Goal: Task Accomplishment & Management: Manage account settings

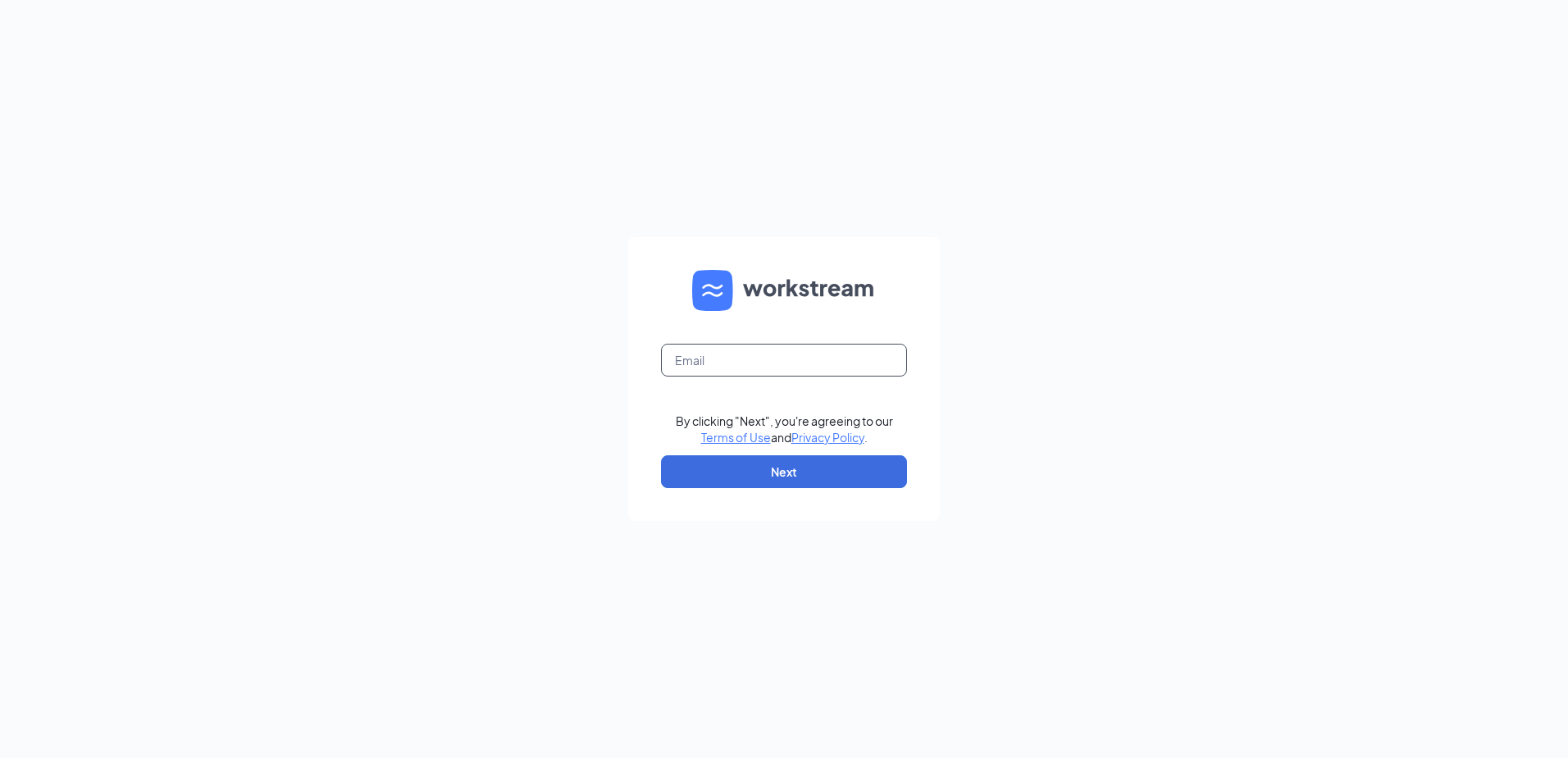
click at [739, 356] on input "text" at bounding box center [784, 360] width 246 height 33
type input "[EMAIL_ADDRESS][DOMAIN_NAME]"
click at [760, 473] on button "Next" at bounding box center [784, 471] width 246 height 33
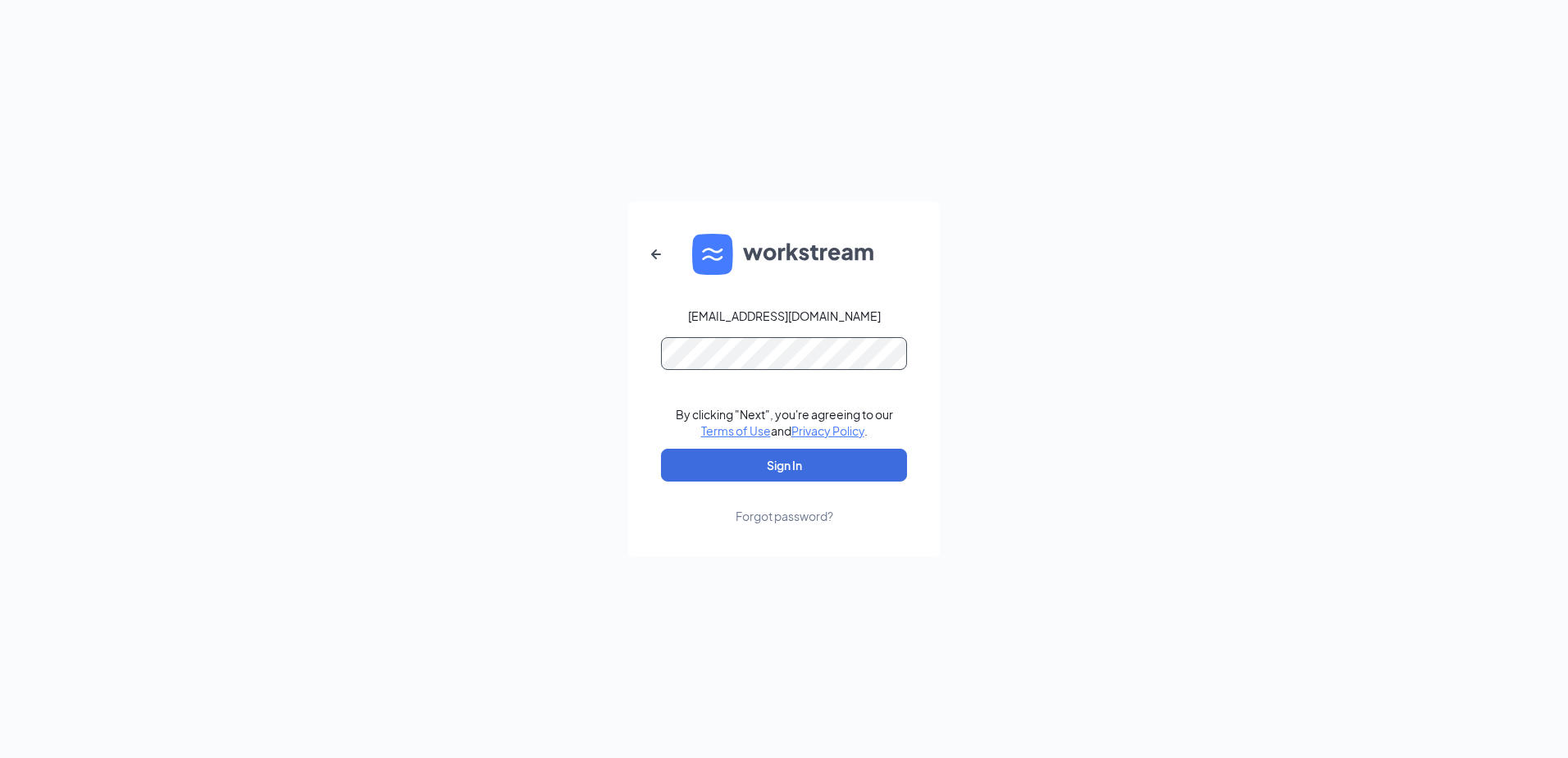
click at [661, 449] on button "Sign In" at bounding box center [784, 465] width 246 height 33
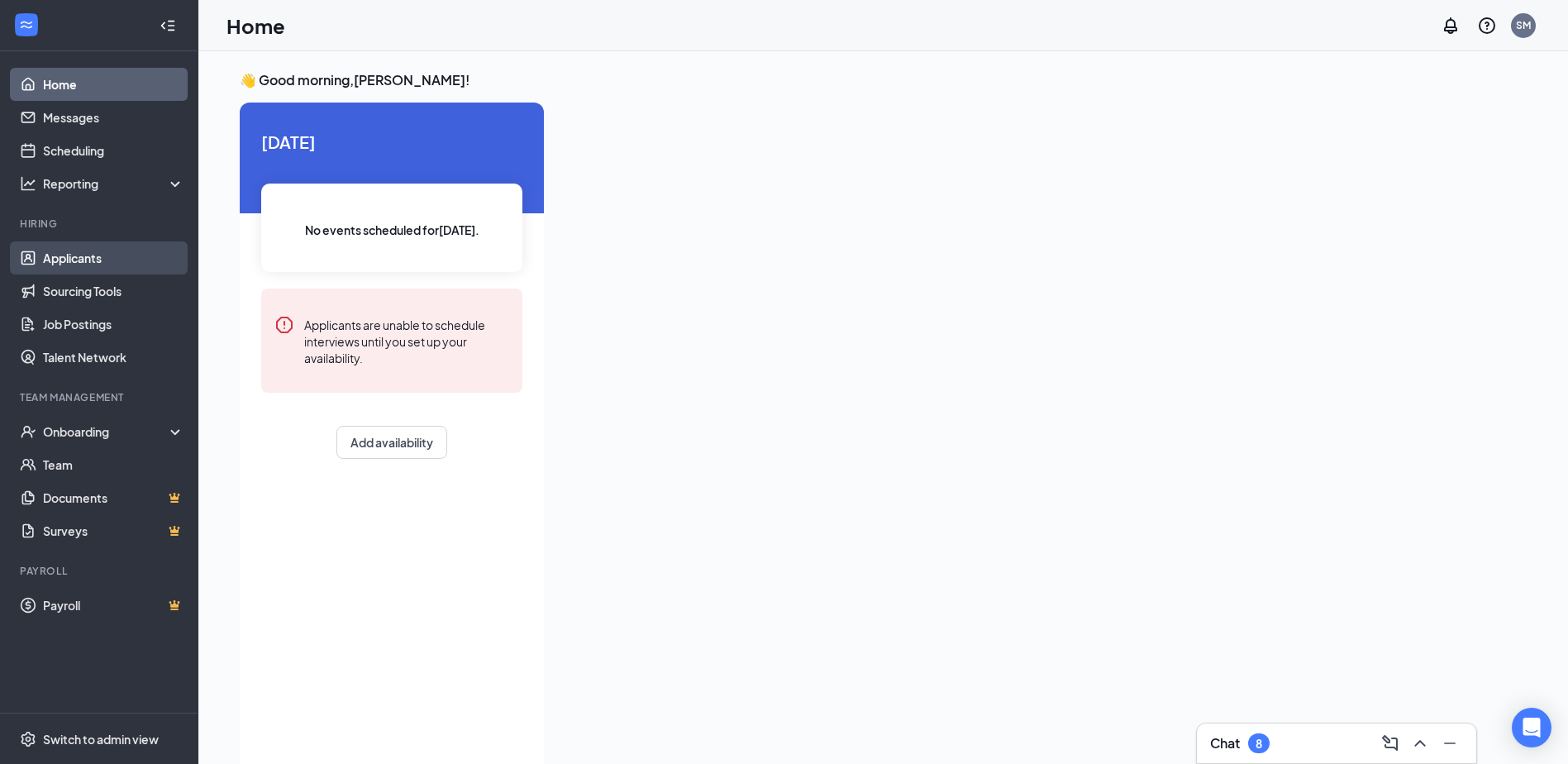
click at [77, 254] on link "Applicants" at bounding box center [113, 257] width 141 height 33
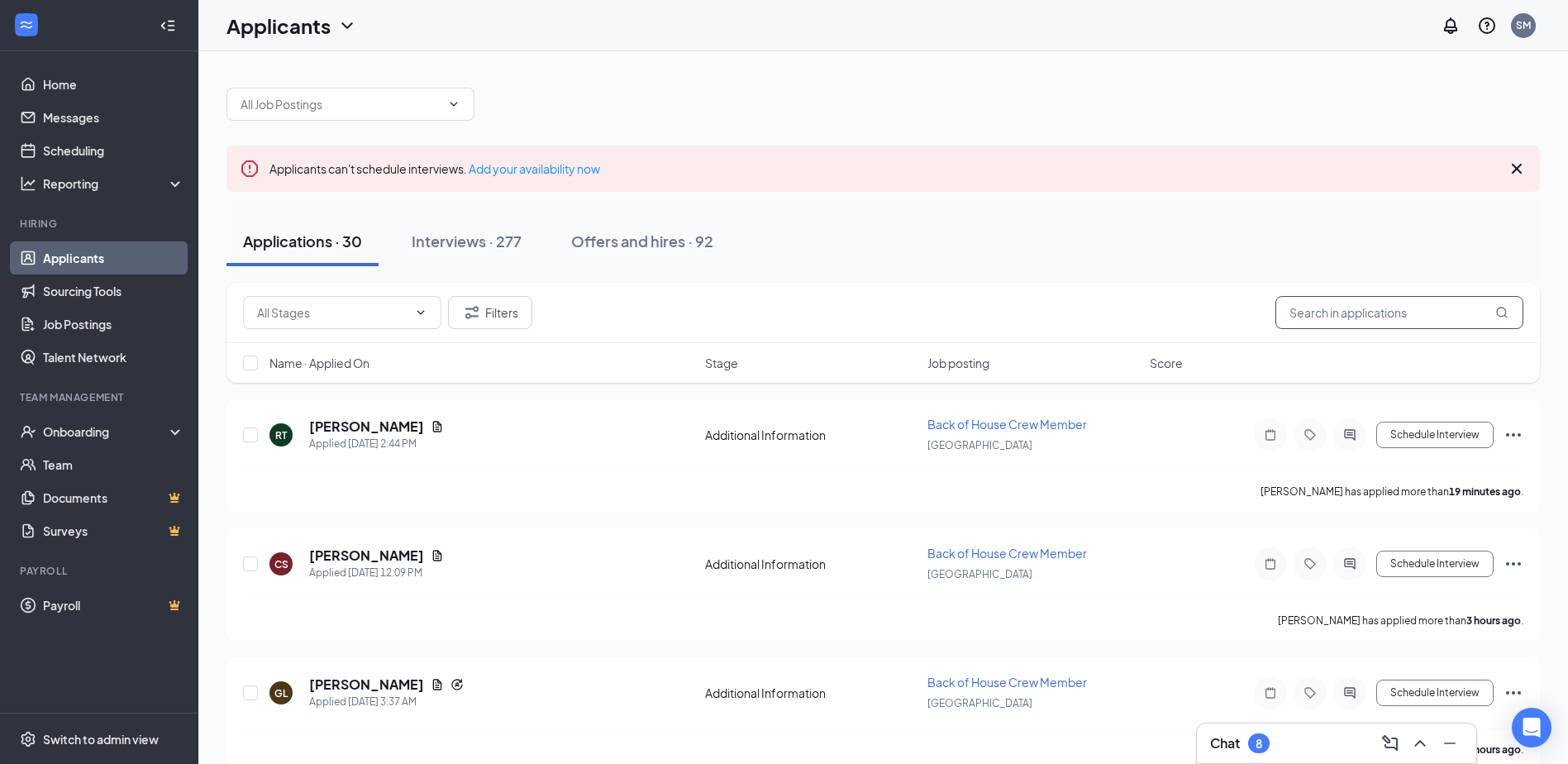
click at [1322, 318] on input "text" at bounding box center [1399, 312] width 248 height 33
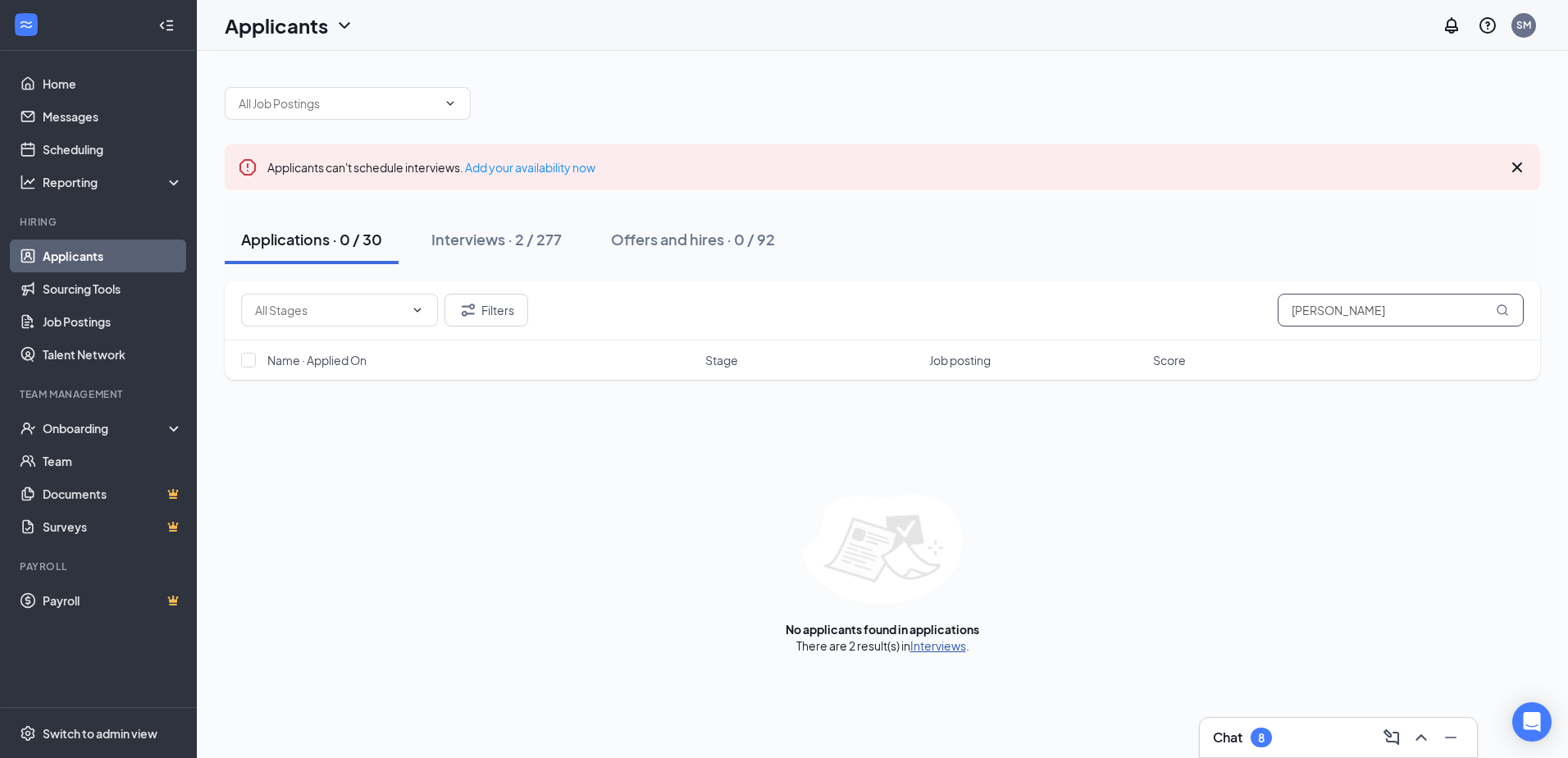
type input "[PERSON_NAME]"
click at [960, 641] on link "Interviews" at bounding box center [939, 645] width 55 height 15
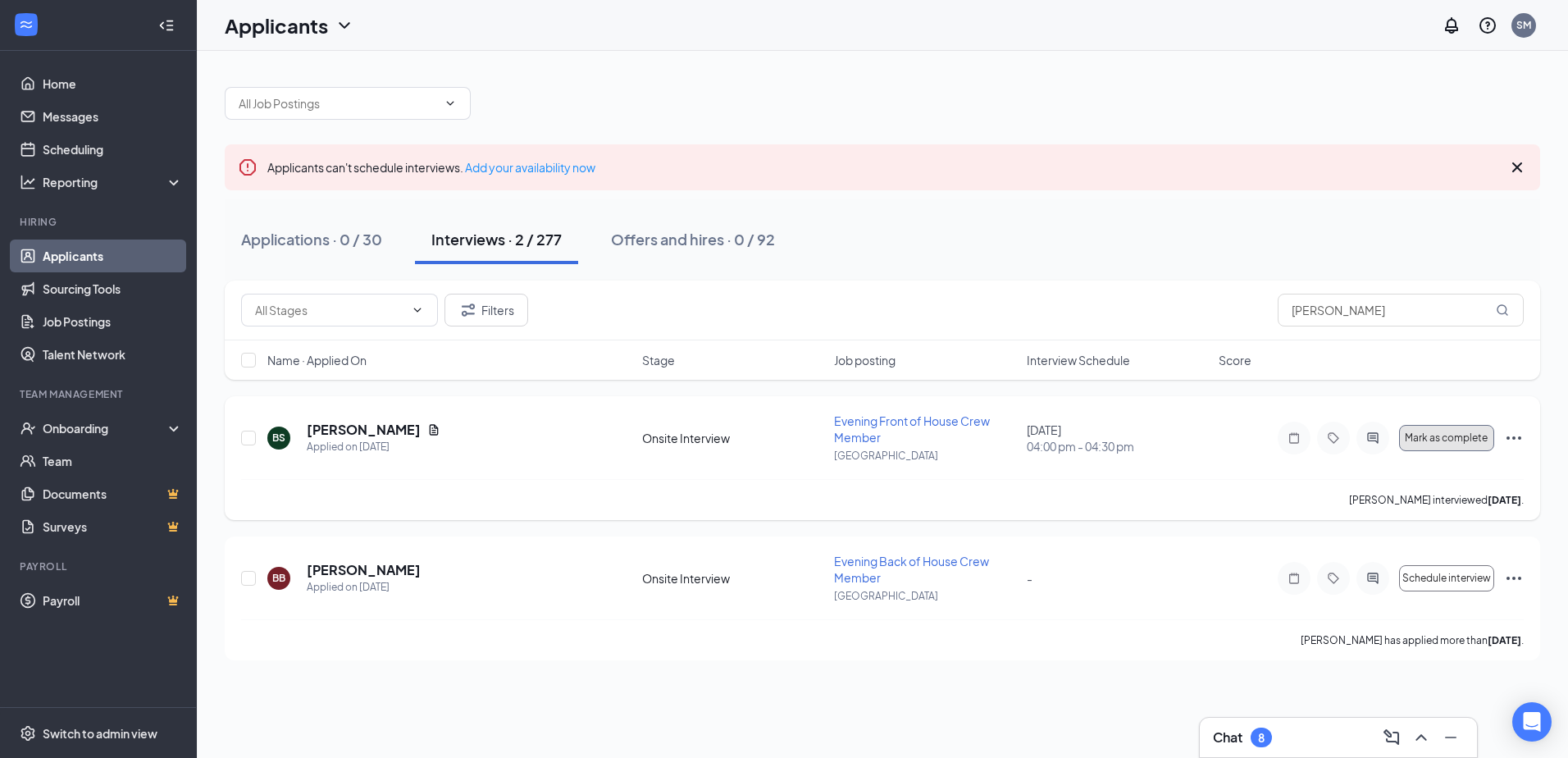
click at [1437, 445] on button "Mark as complete" at bounding box center [1446, 438] width 95 height 26
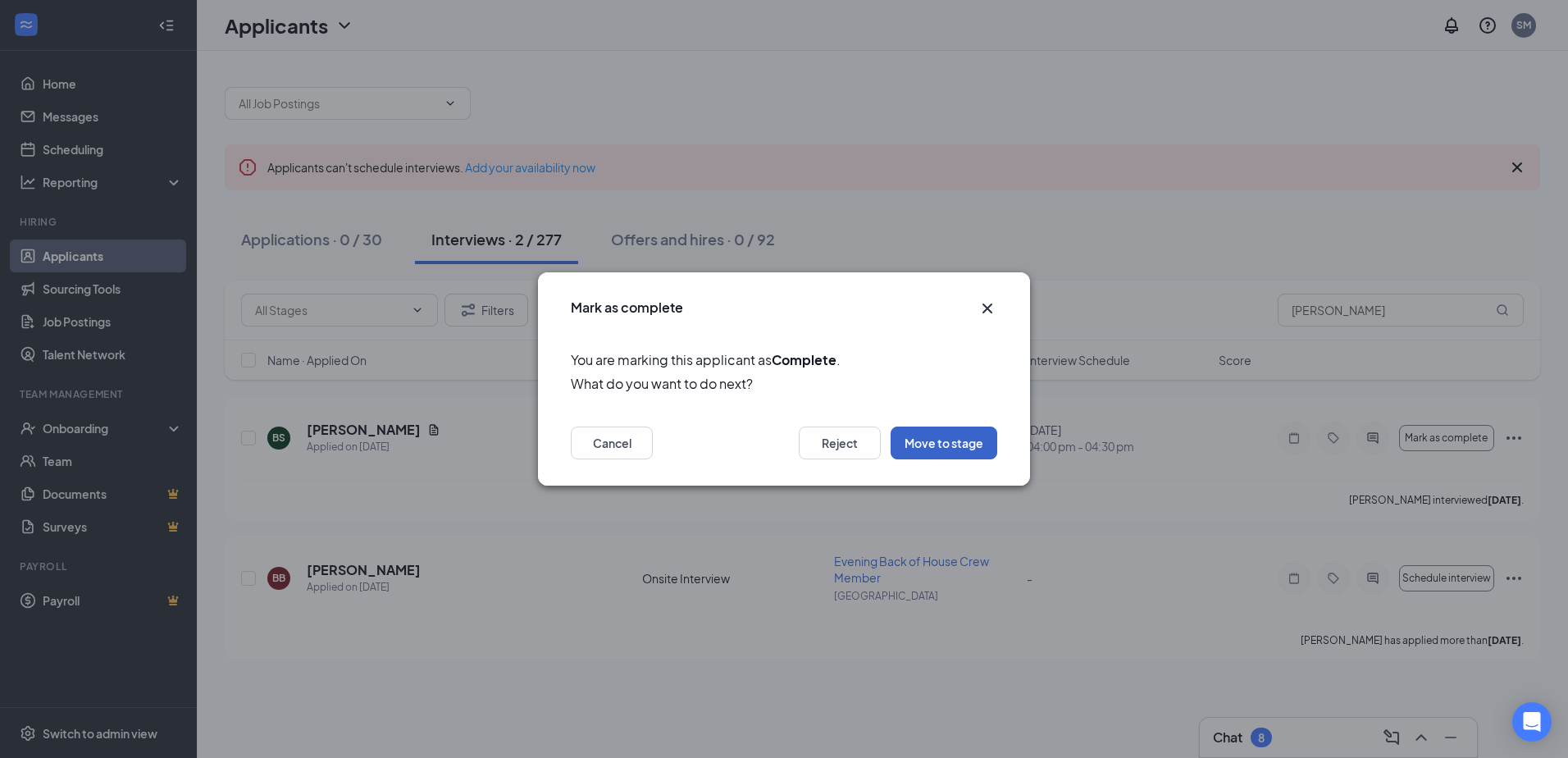
click at [908, 446] on button "Move to stage" at bounding box center [944, 443] width 107 height 33
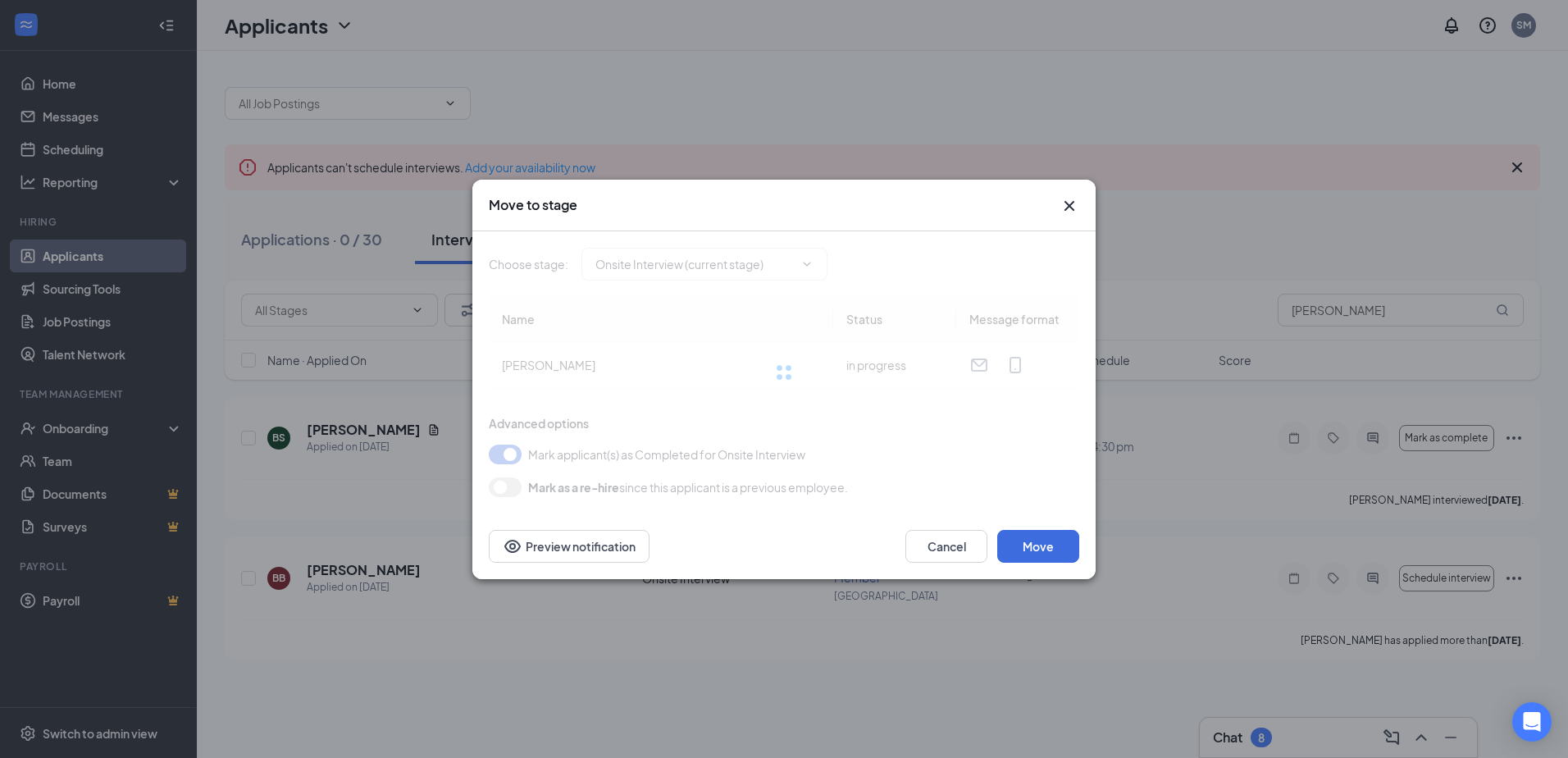
type input "Hiring Complete (final stage)"
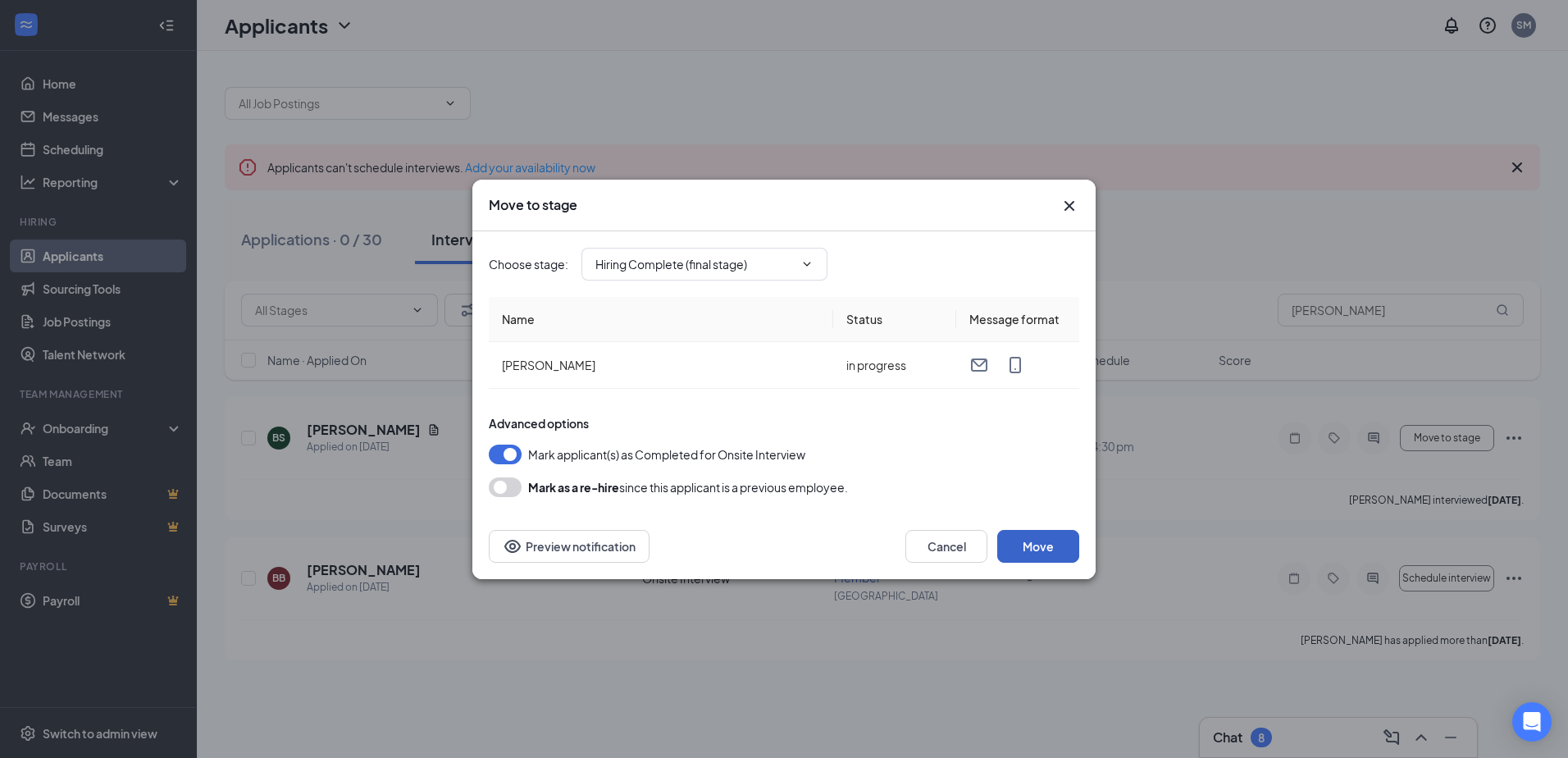
click at [1049, 538] on button "Move" at bounding box center [1039, 546] width 82 height 33
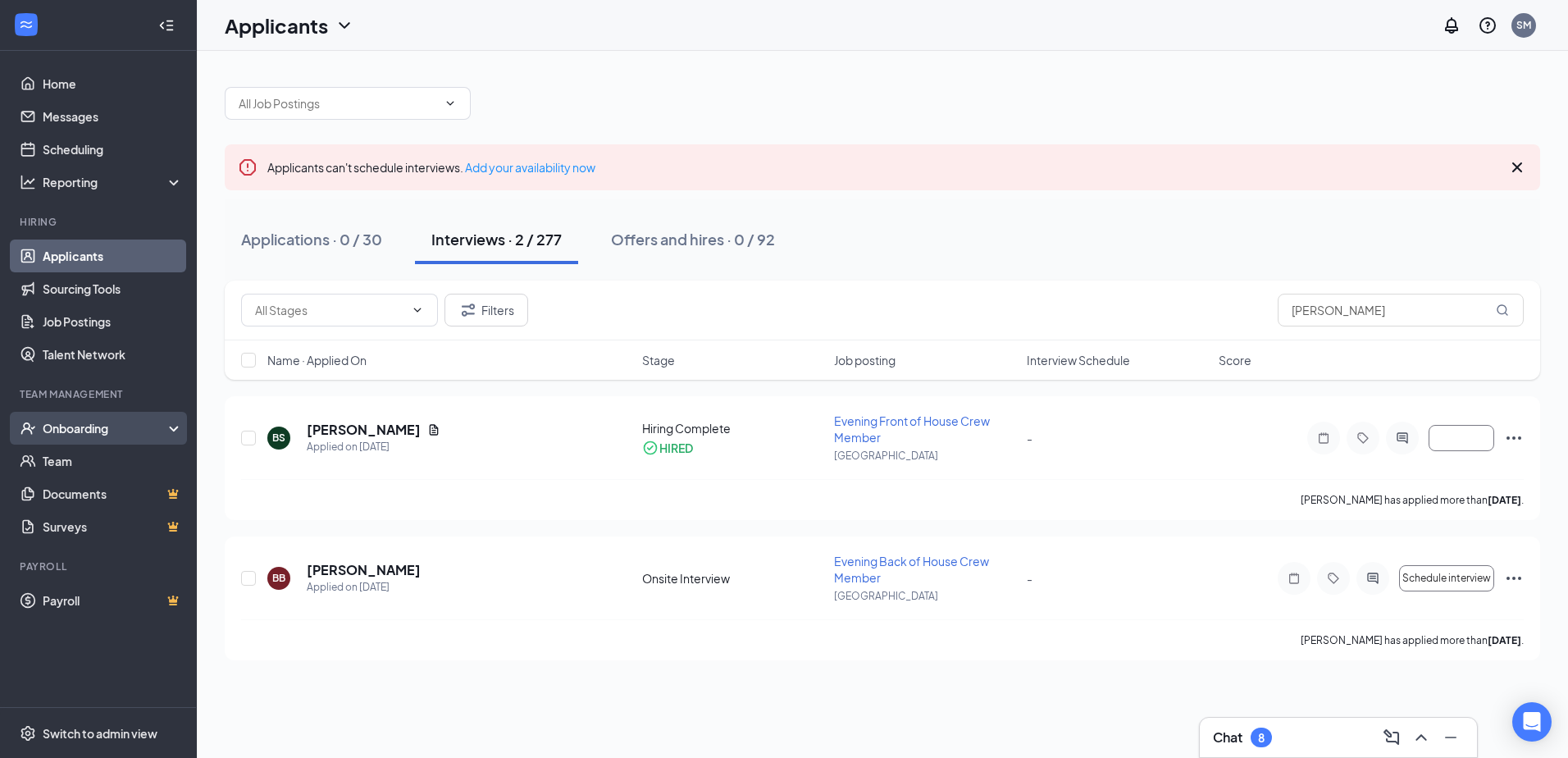
click at [82, 435] on div "Onboarding" at bounding box center [106, 429] width 126 height 17
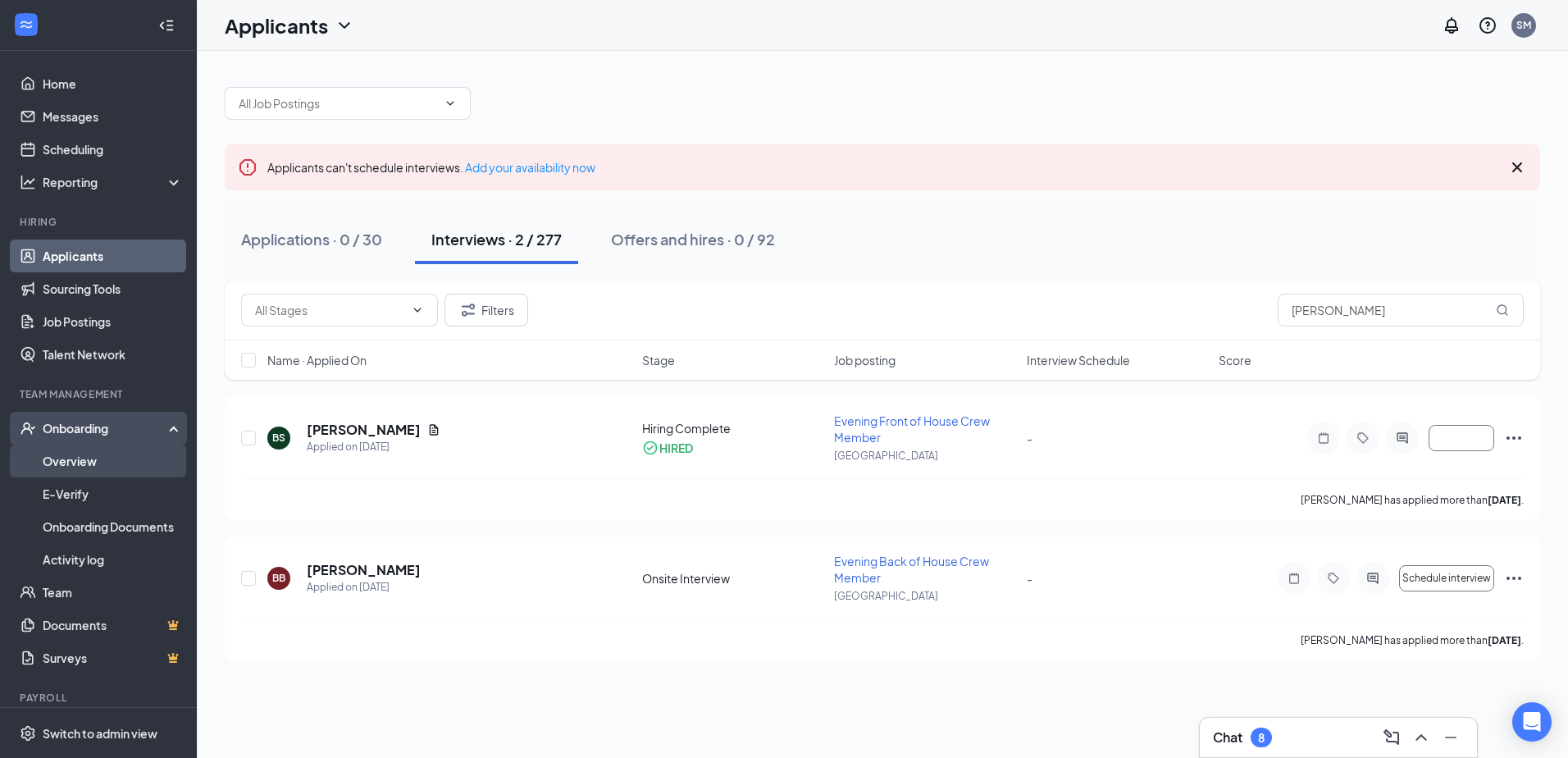
click at [84, 462] on link "Overview" at bounding box center [113, 461] width 140 height 33
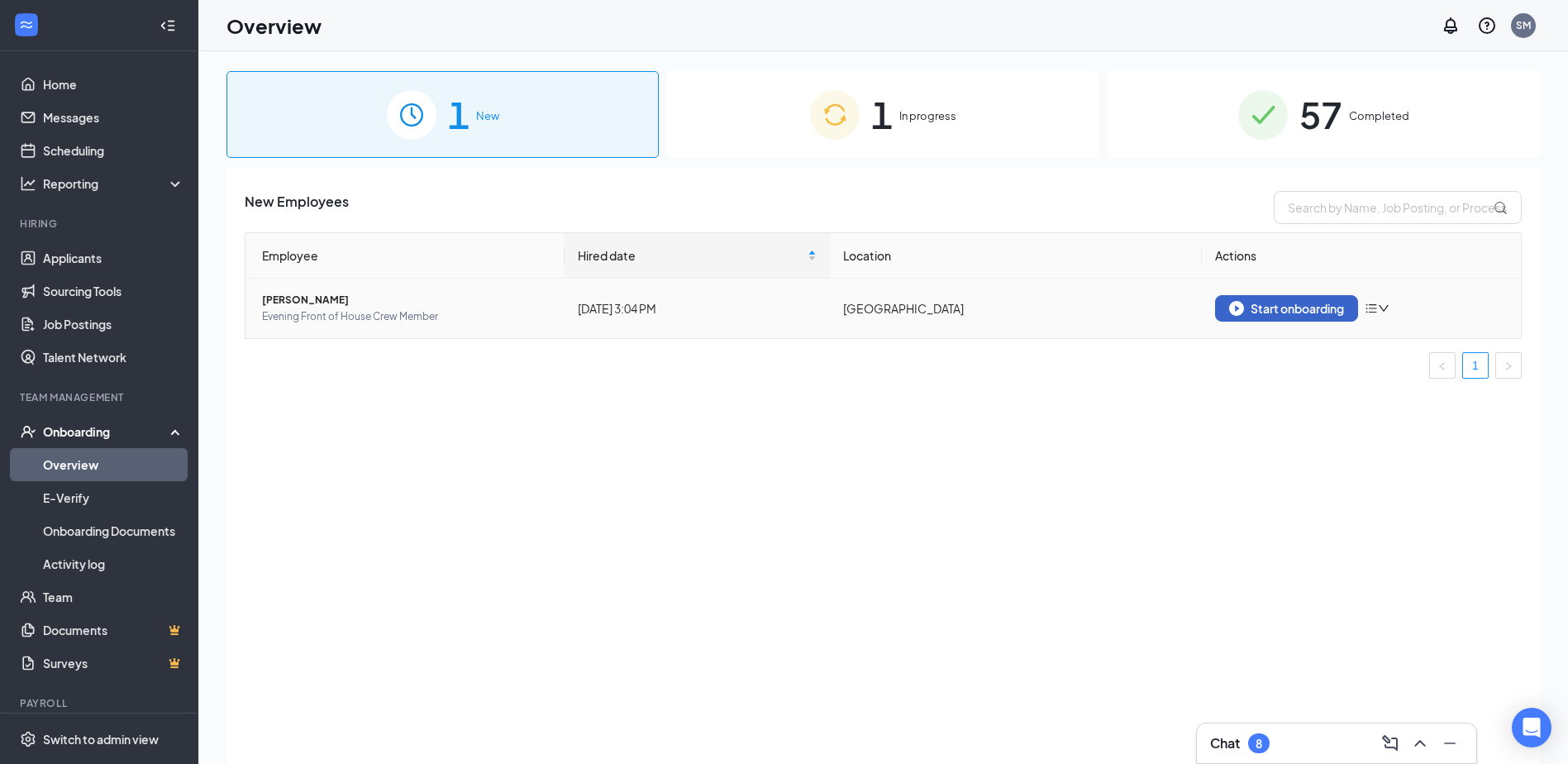
click at [1291, 313] on div "Start onboarding" at bounding box center [1287, 308] width 115 height 15
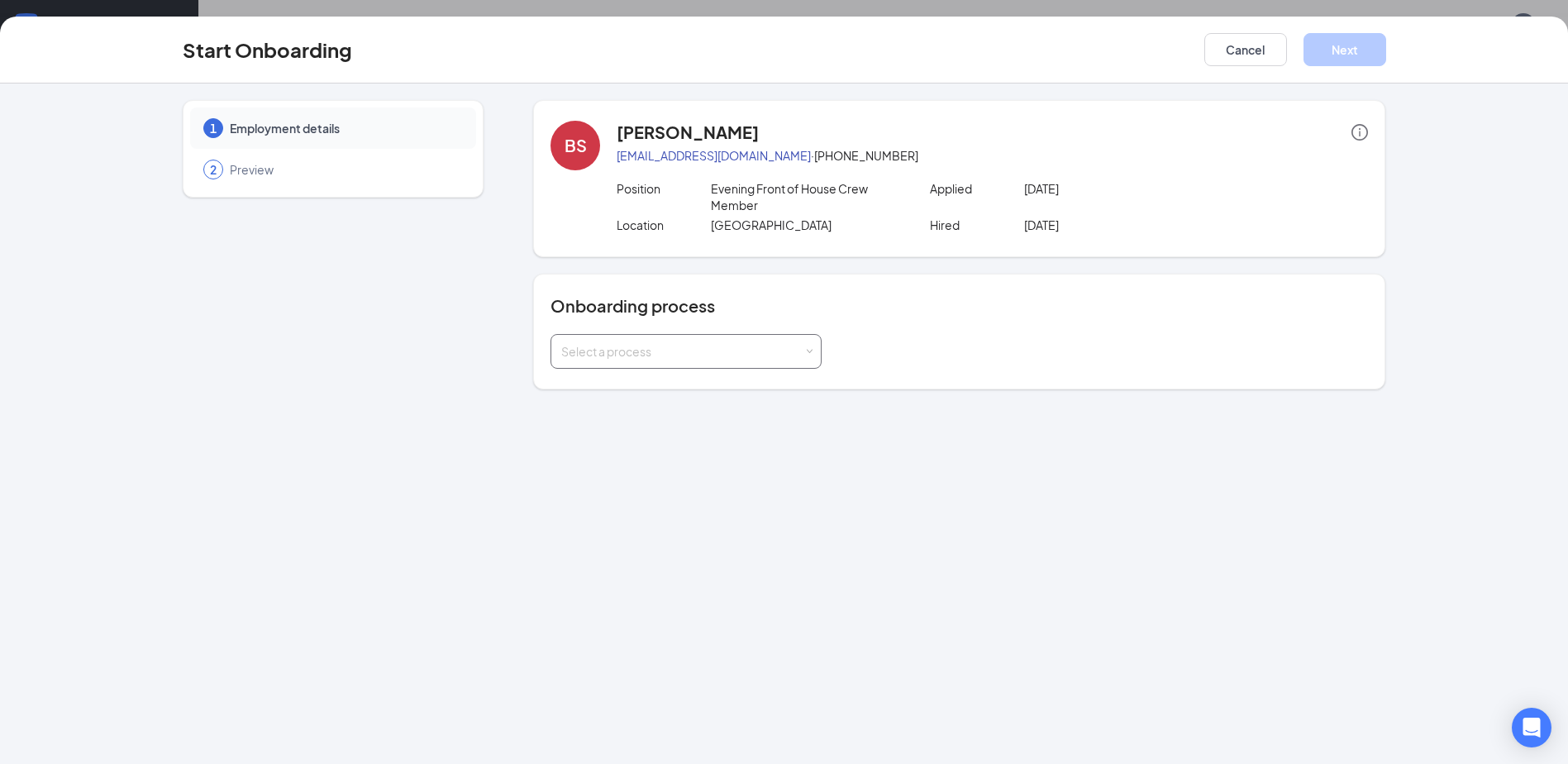
click at [793, 357] on div "Select a process" at bounding box center [682, 352] width 242 height 17
click at [759, 414] on li "[US_STATE] onboarding packet" at bounding box center [686, 416] width 271 height 30
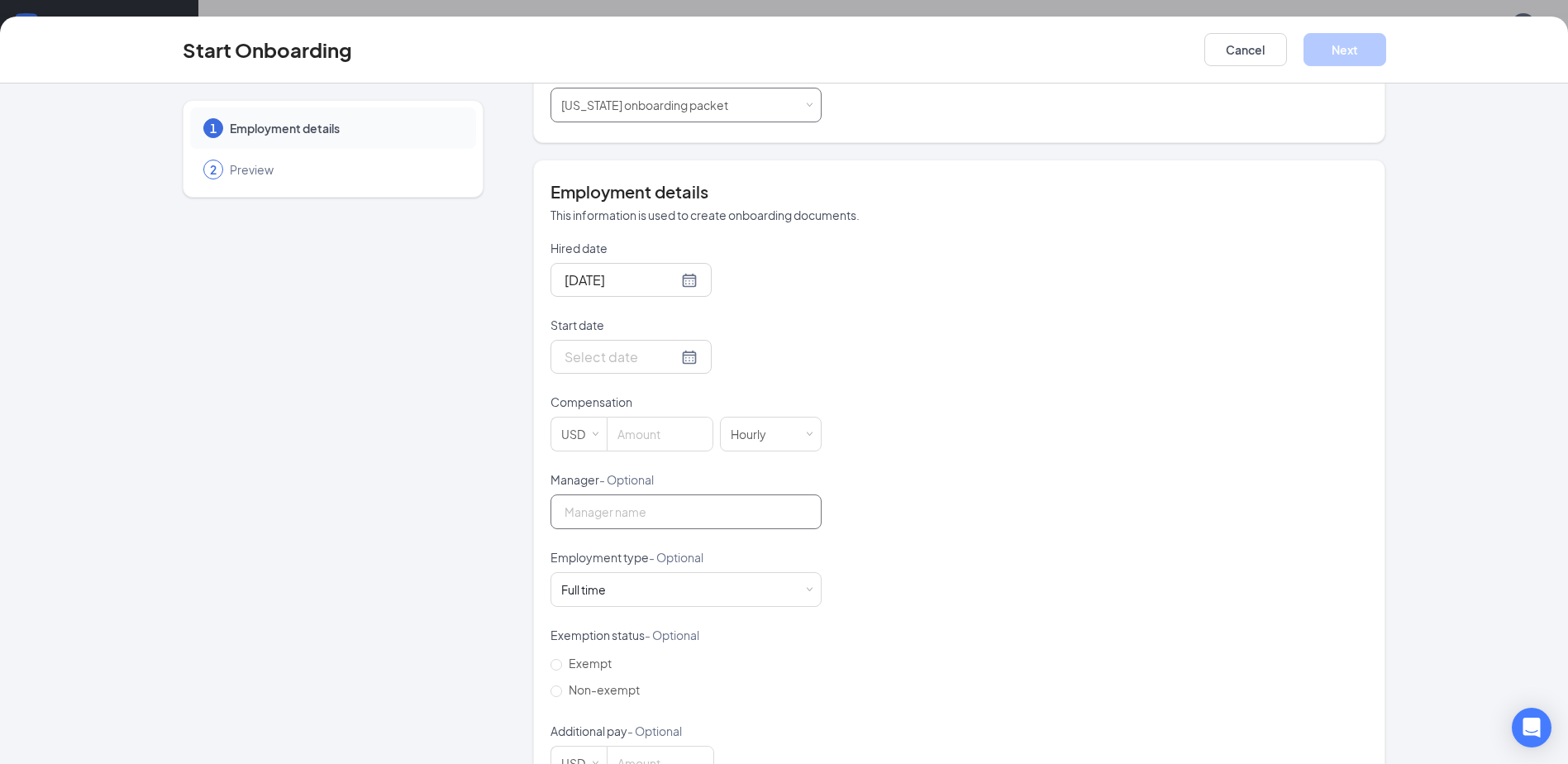
scroll to position [248, 0]
click at [668, 360] on div at bounding box center [631, 355] width 133 height 20
type input "[DATE]"
click at [605, 498] on div "15" at bounding box center [605, 502] width 19 height 19
click at [652, 512] on input "Manager - Optional" at bounding box center [686, 510] width 271 height 35
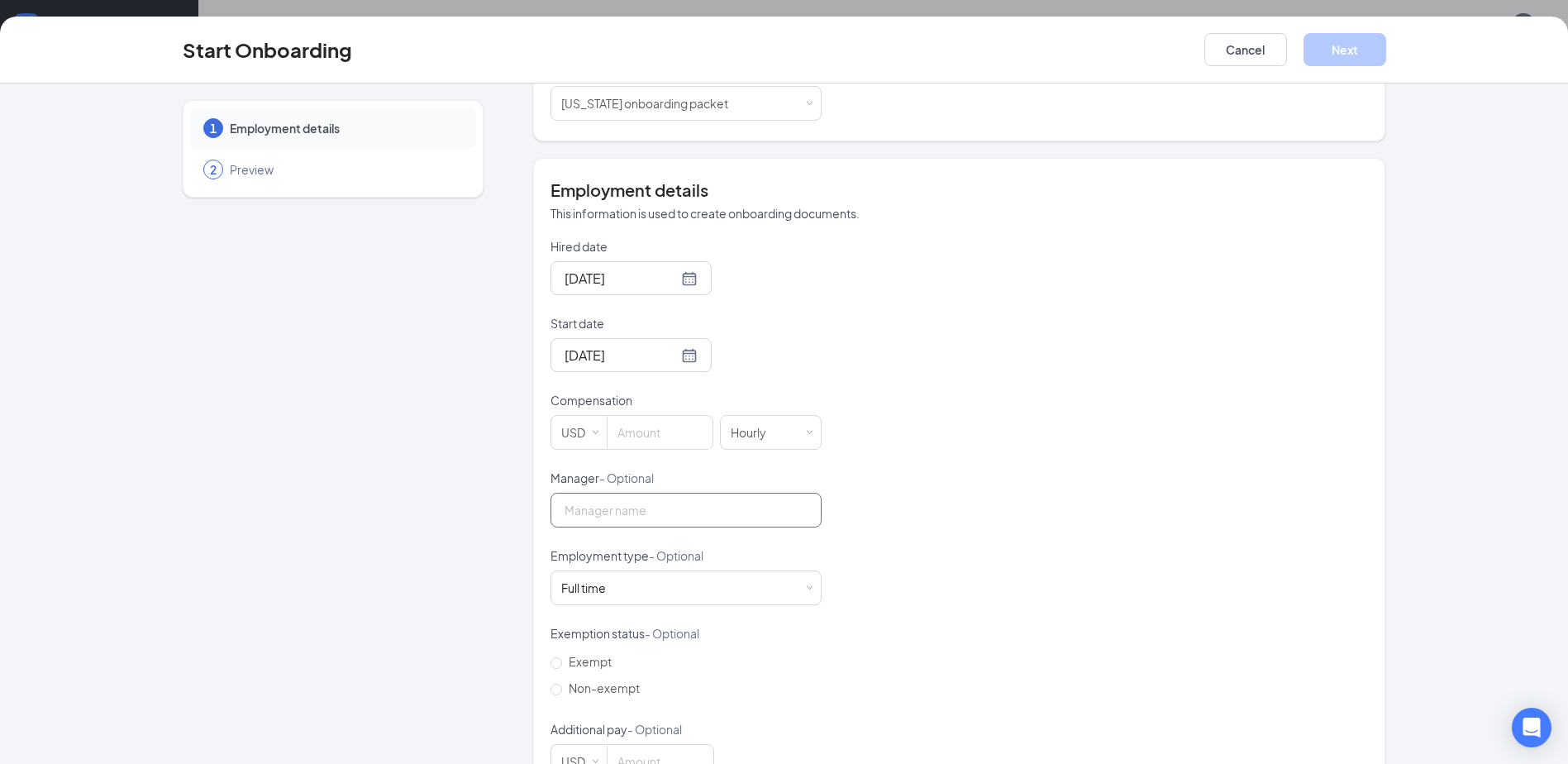
type input "[PERSON_NAME]"
click at [672, 433] on input "12" at bounding box center [660, 432] width 105 height 33
type input "11"
click at [695, 438] on span "Decrease Value" at bounding box center [704, 438] width 17 height 19
click at [945, 402] on div "Hired date [DATE] Start date [DATE] [DATE] Su Mo Tu We Th Fr Sa 31 1 2 3 4 5 6 …" at bounding box center [958, 508] width 817 height 540
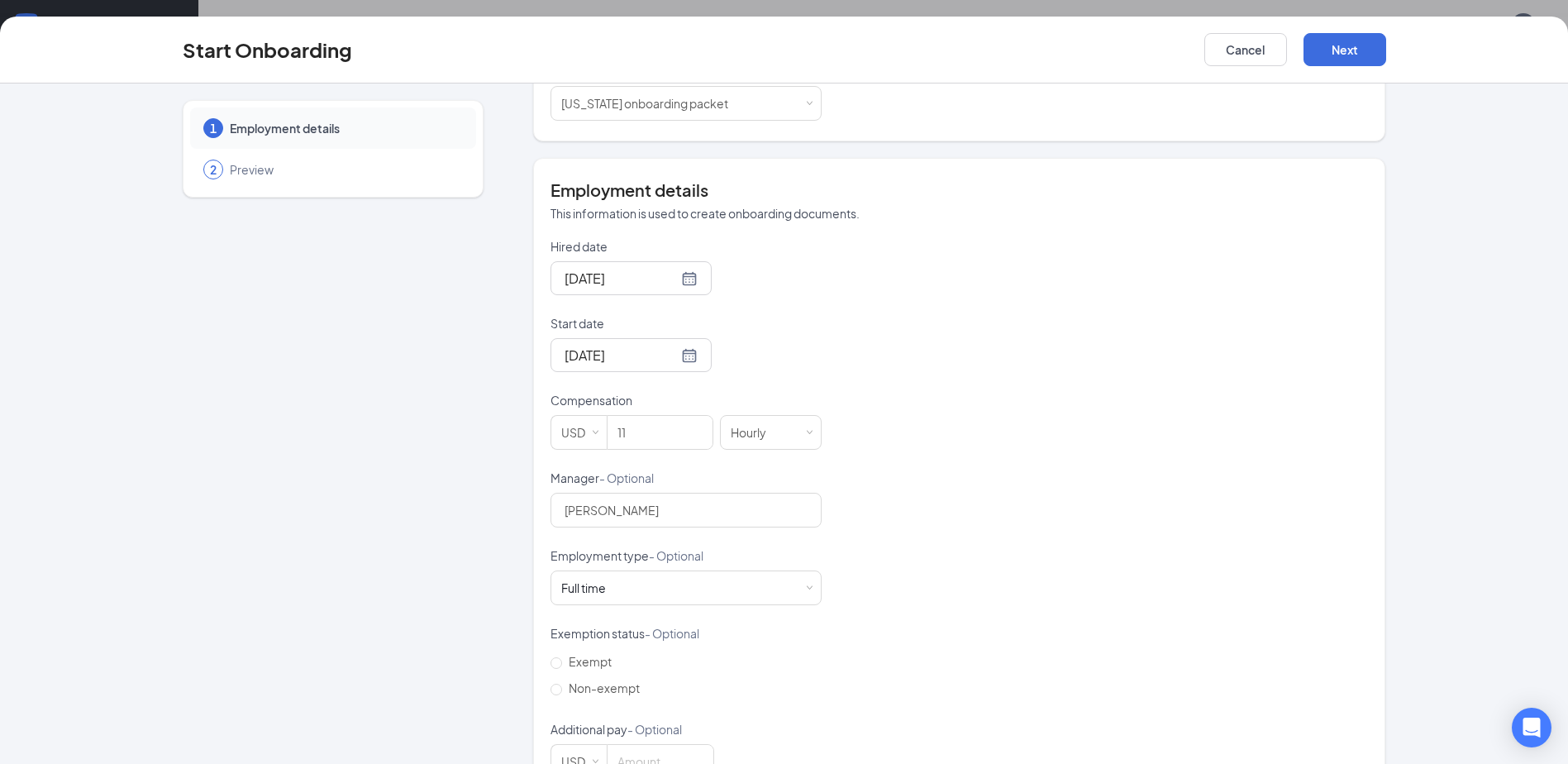
scroll to position [300, 0]
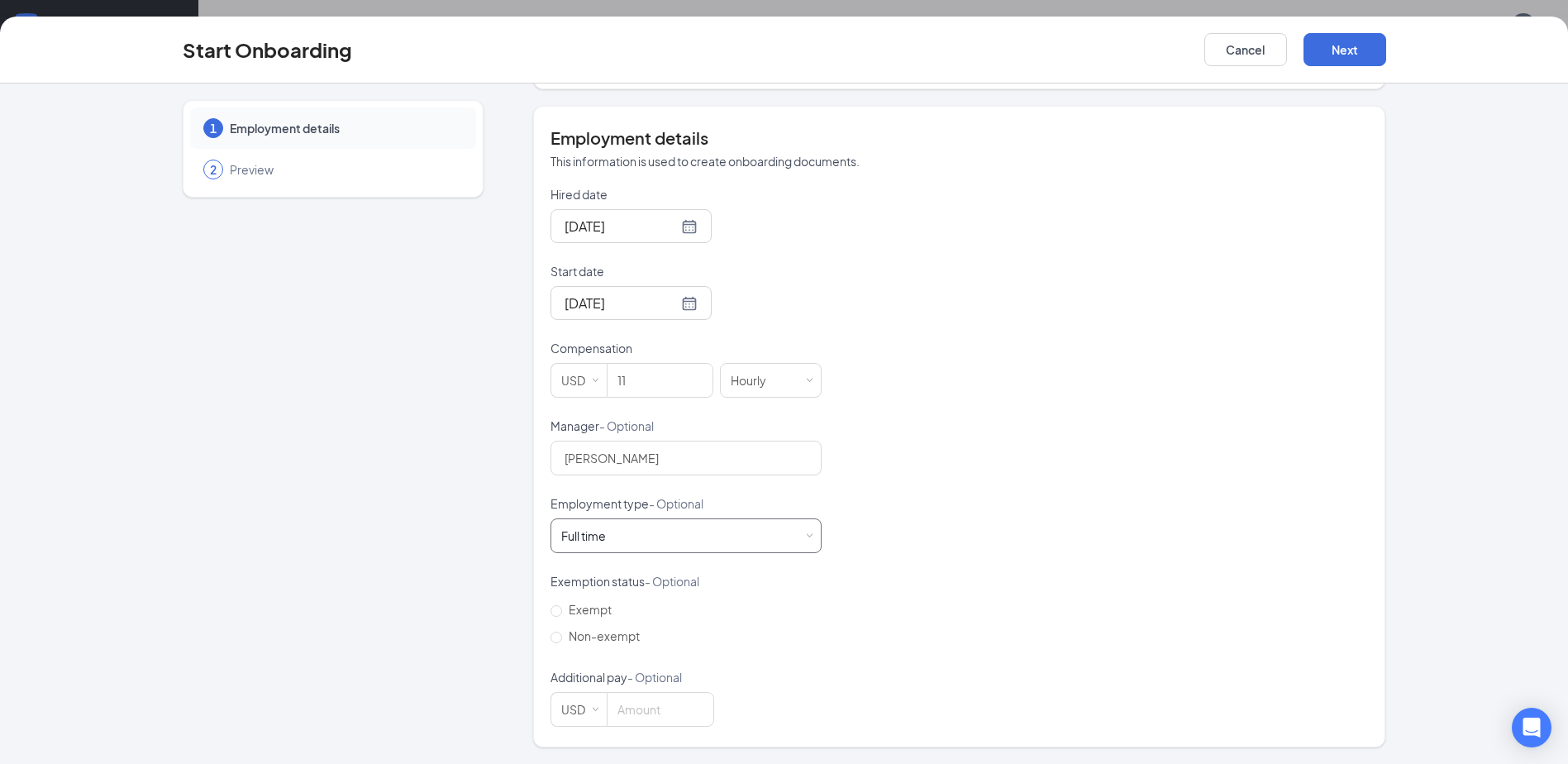
click at [778, 535] on div "Full time Works 30+ hours per week and is reasonably expected to work" at bounding box center [686, 535] width 250 height 33
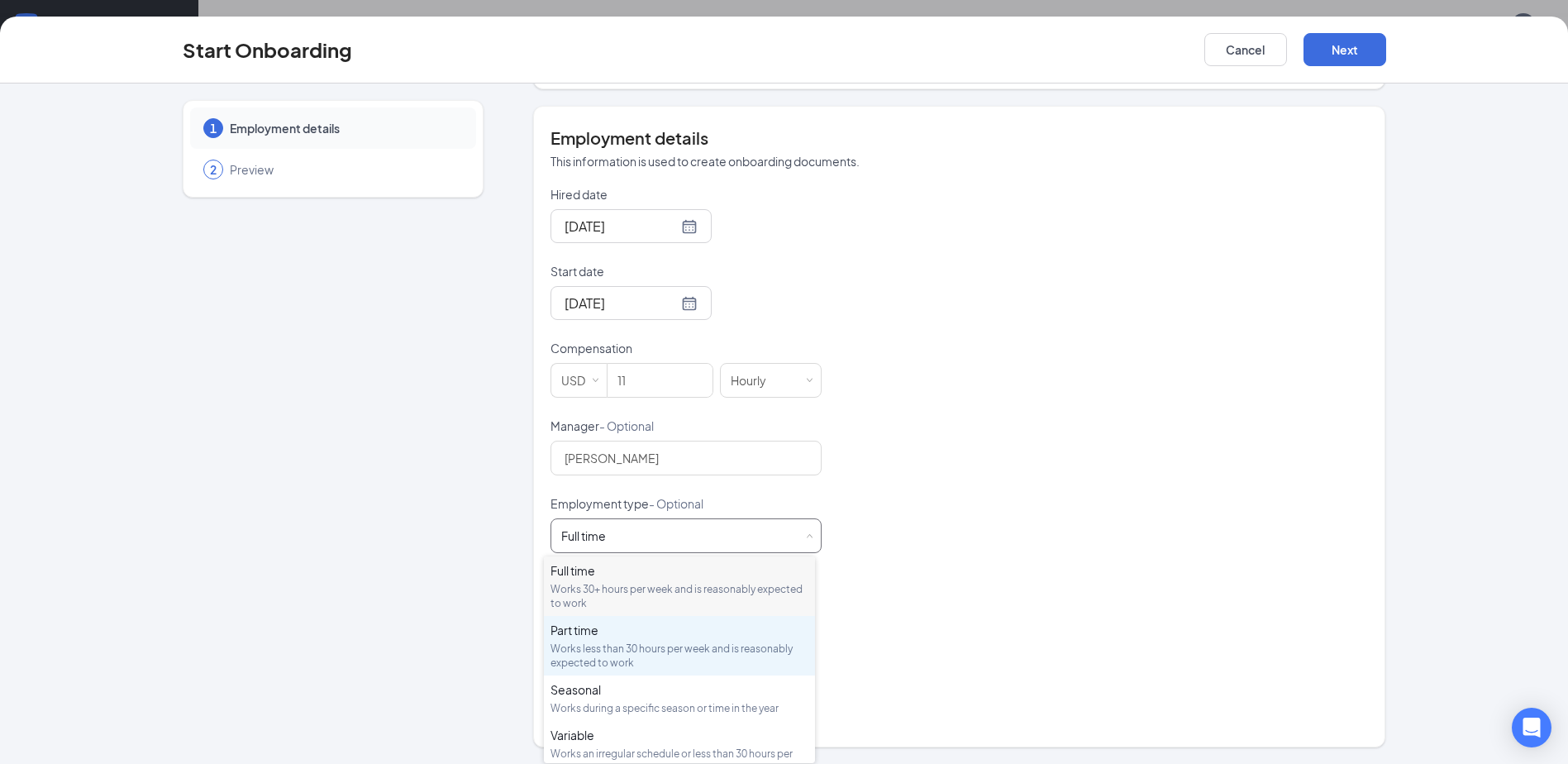
click at [762, 647] on div "Works less than 30 hours per week and is reasonably expected to work" at bounding box center [679, 655] width 258 height 28
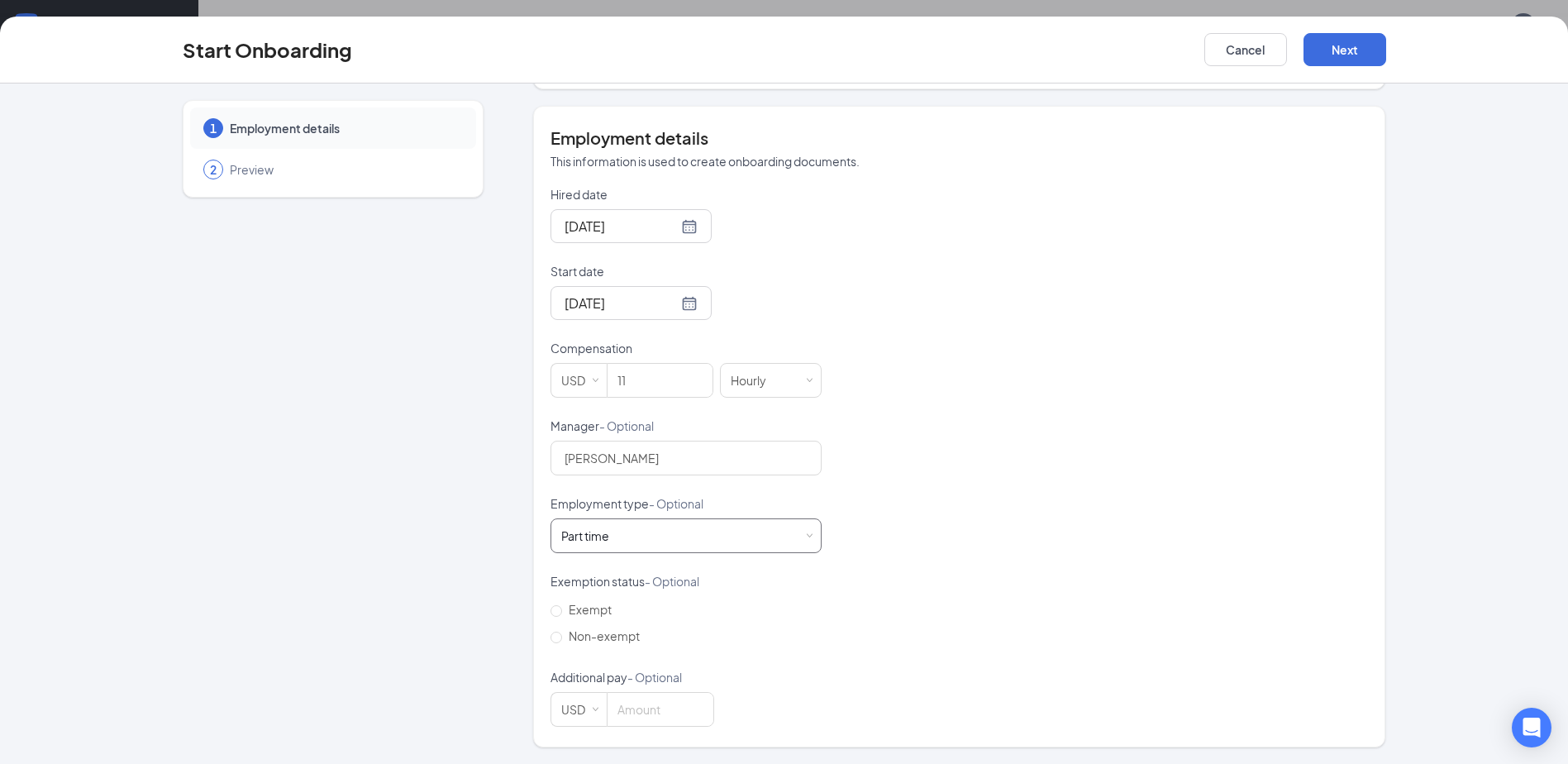
scroll to position [75, 0]
click at [577, 634] on span "Non-exempt" at bounding box center [605, 636] width 85 height 15
click at [562, 634] on input "Non-exempt" at bounding box center [556, 638] width 12 height 12
radio input "true"
click at [1335, 51] on button "Next" at bounding box center [1344, 49] width 83 height 33
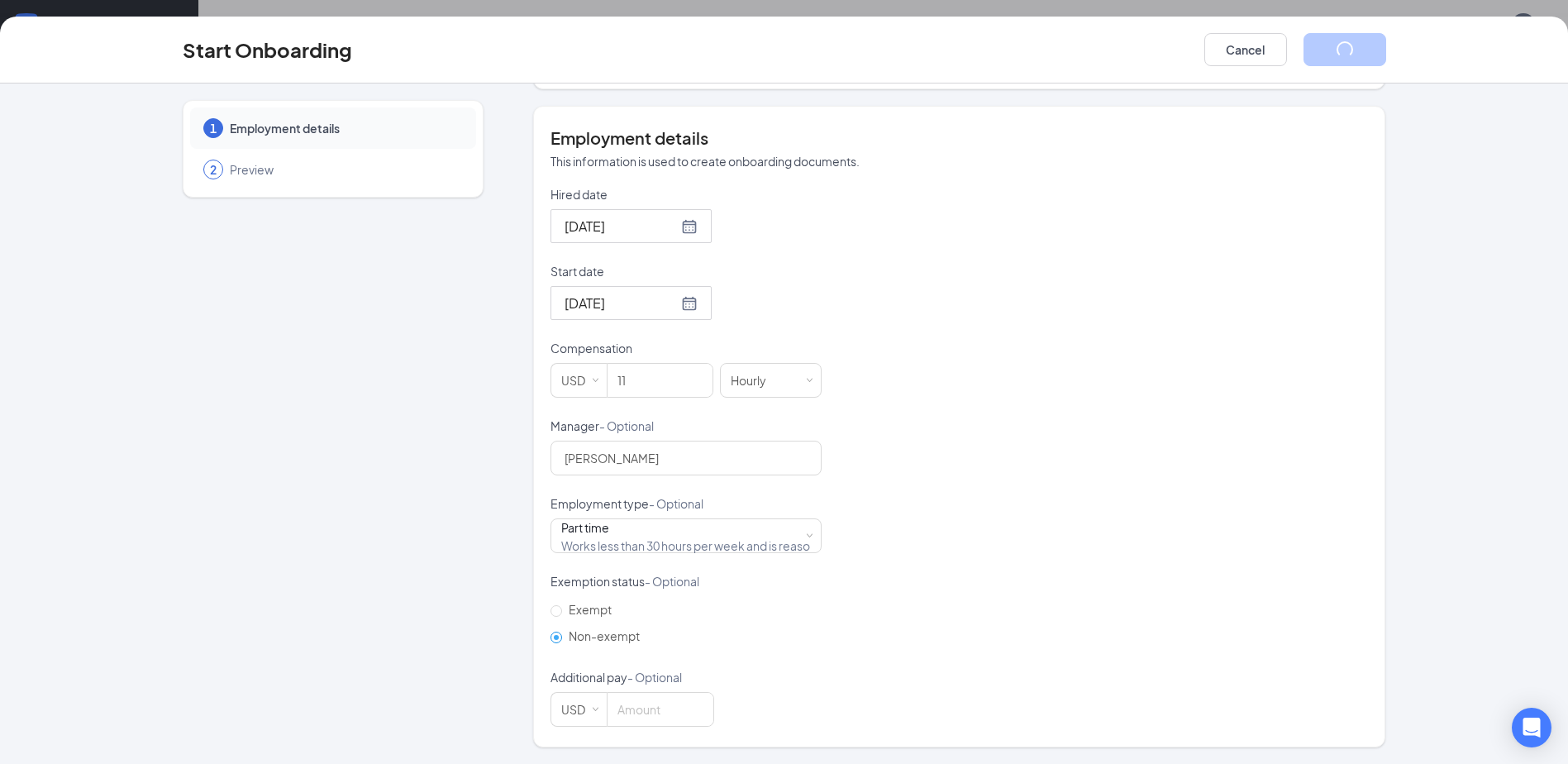
scroll to position [0, 0]
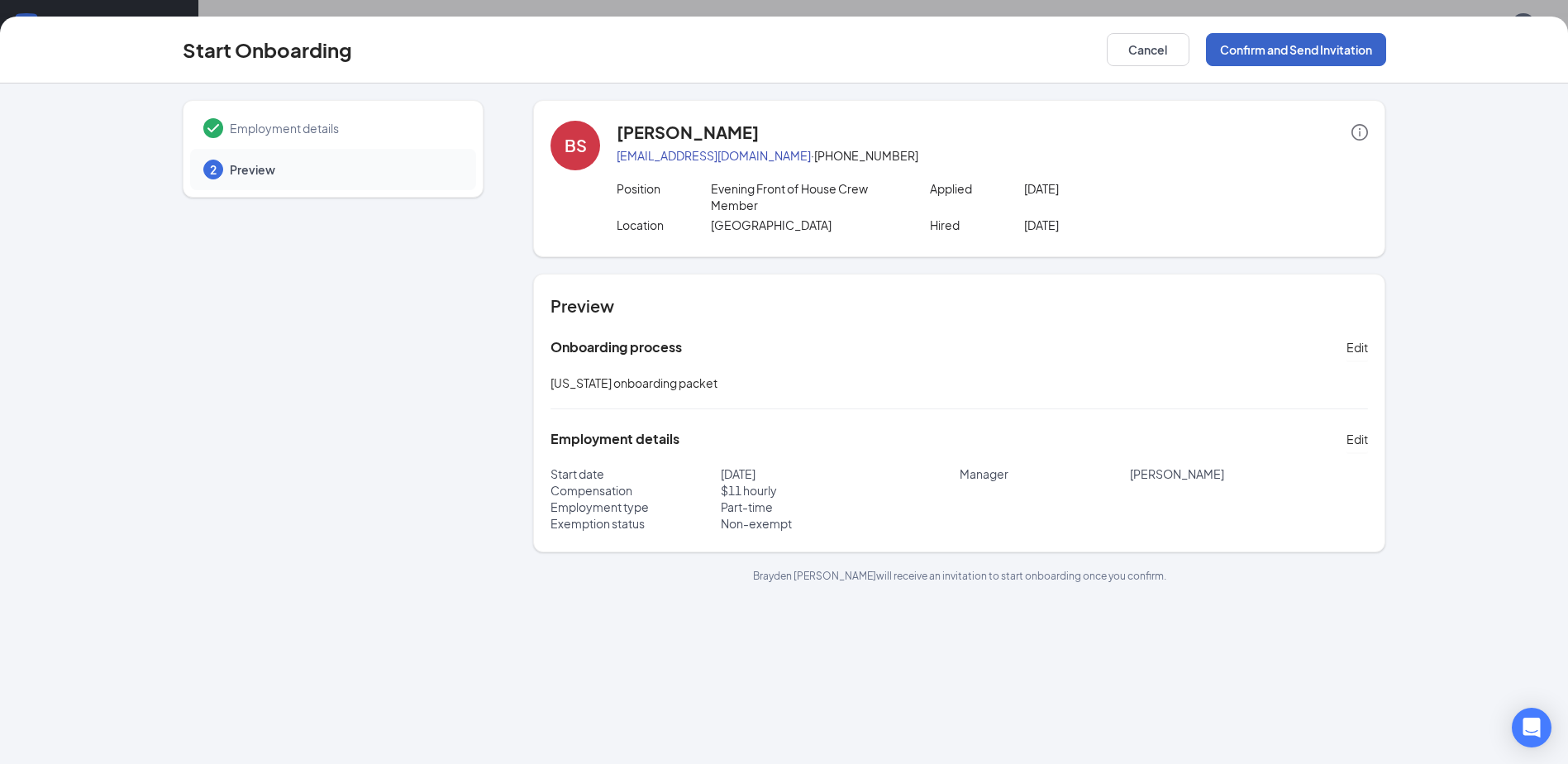
click at [1250, 52] on button "Confirm and Send Invitation" at bounding box center [1295, 49] width 180 height 33
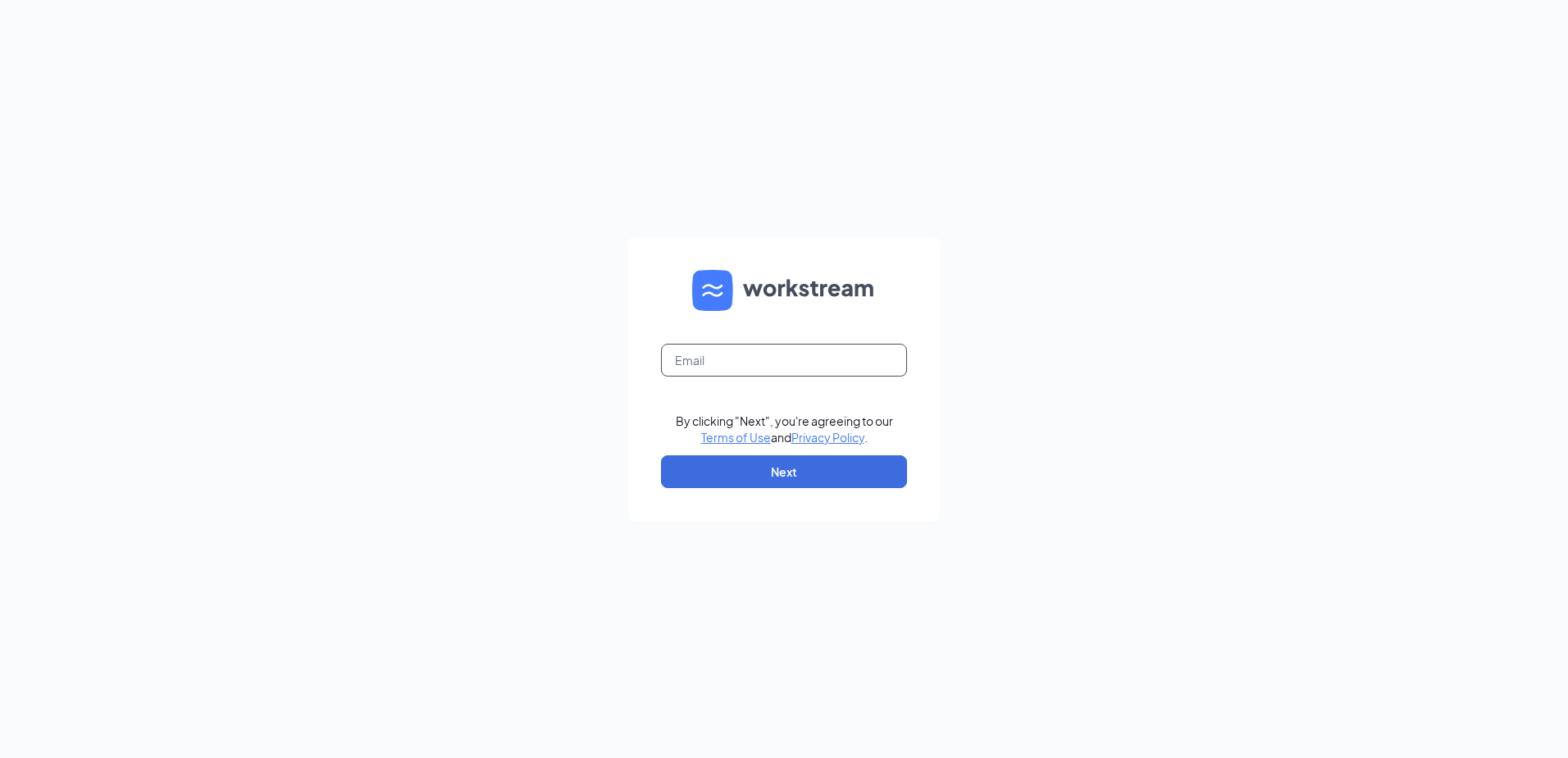
click at [756, 357] on input "text" at bounding box center [784, 360] width 246 height 33
type input "lovinscoundrels@gmail.com"
click at [851, 470] on button "Next" at bounding box center [784, 471] width 246 height 33
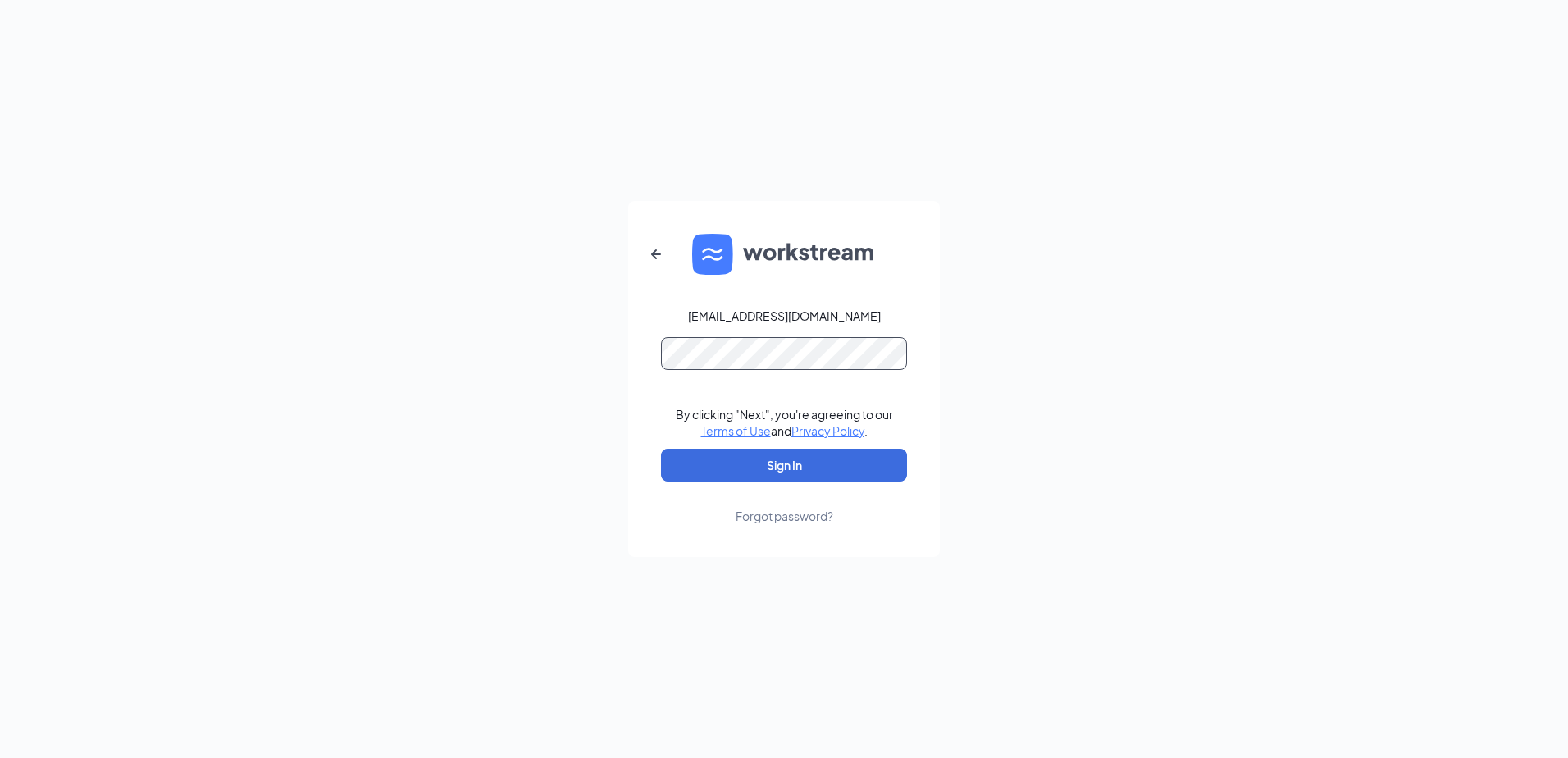
click at [661, 449] on button "Sign In" at bounding box center [784, 465] width 246 height 33
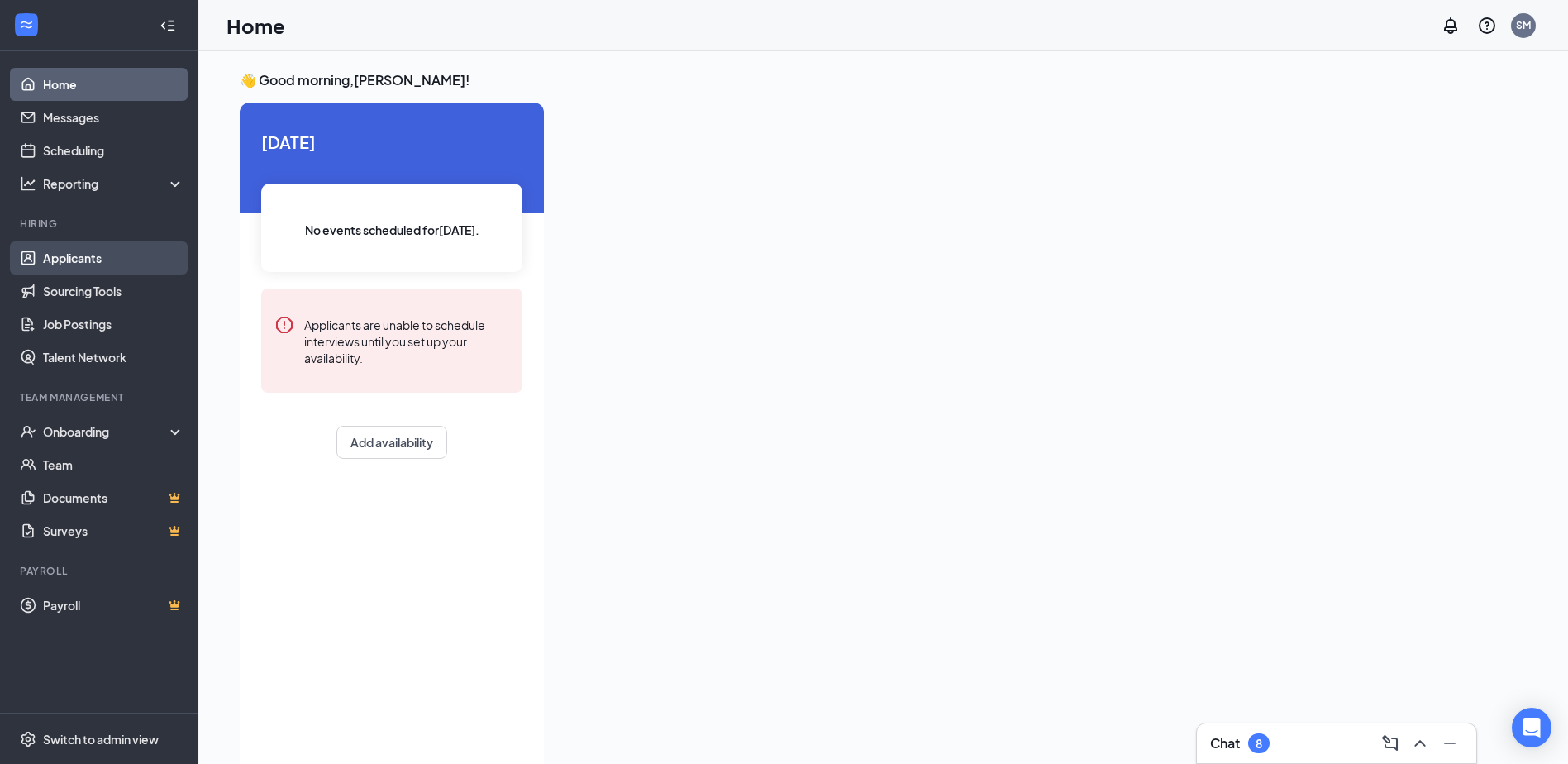
click at [74, 257] on link "Applicants" at bounding box center [113, 257] width 141 height 33
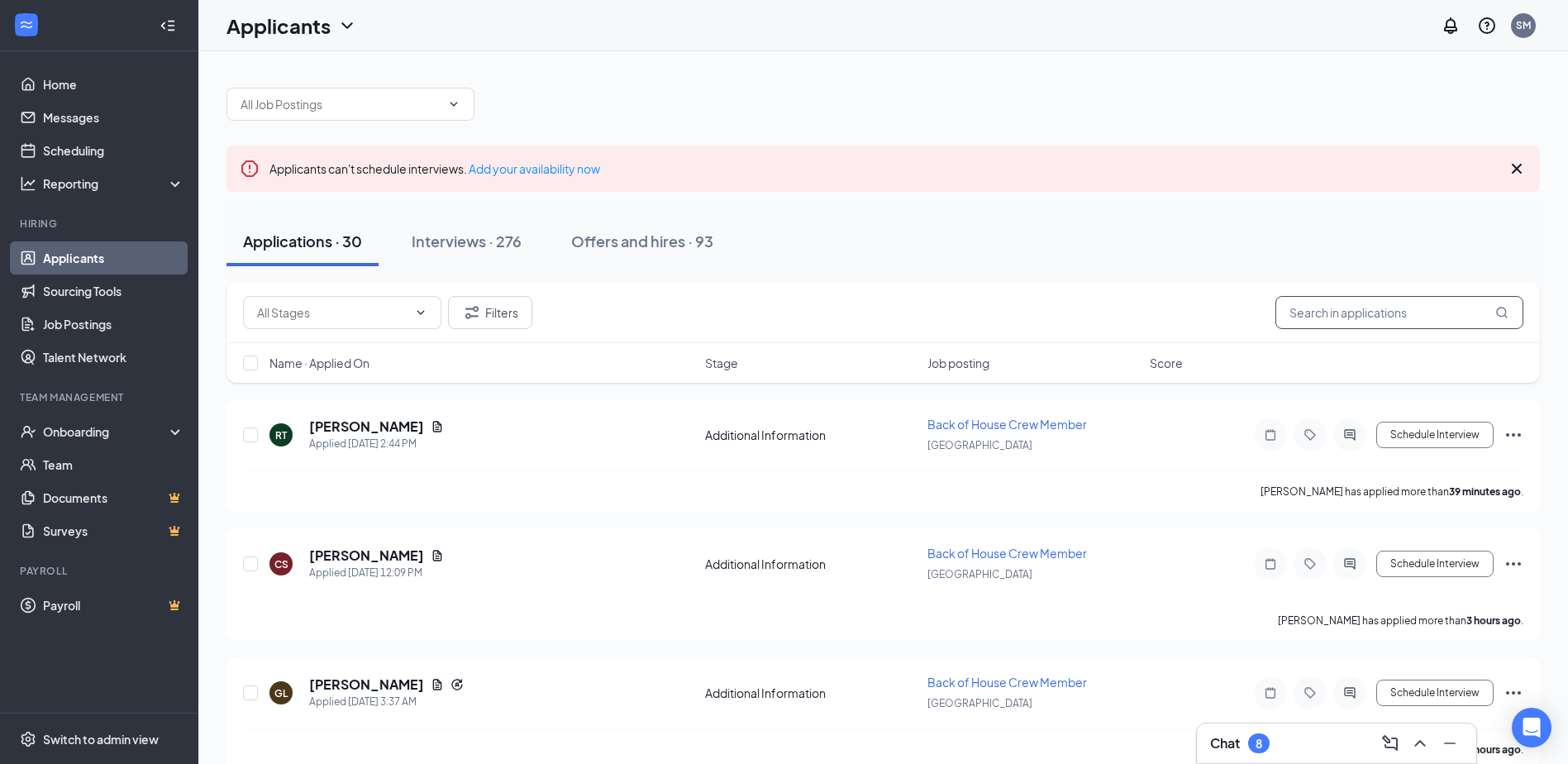
click at [1474, 313] on input "text" at bounding box center [1399, 312] width 248 height 33
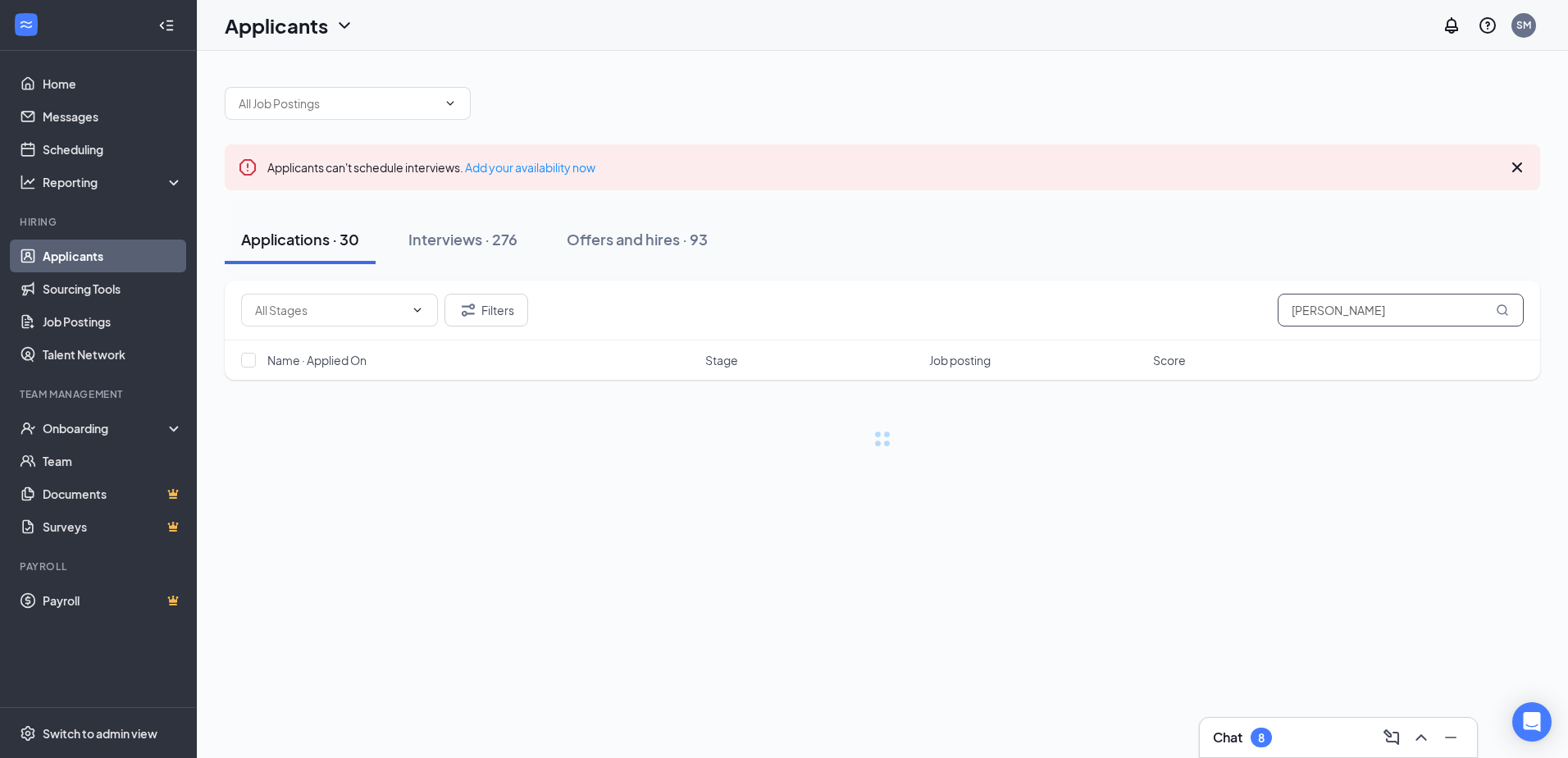
type input "ayden"
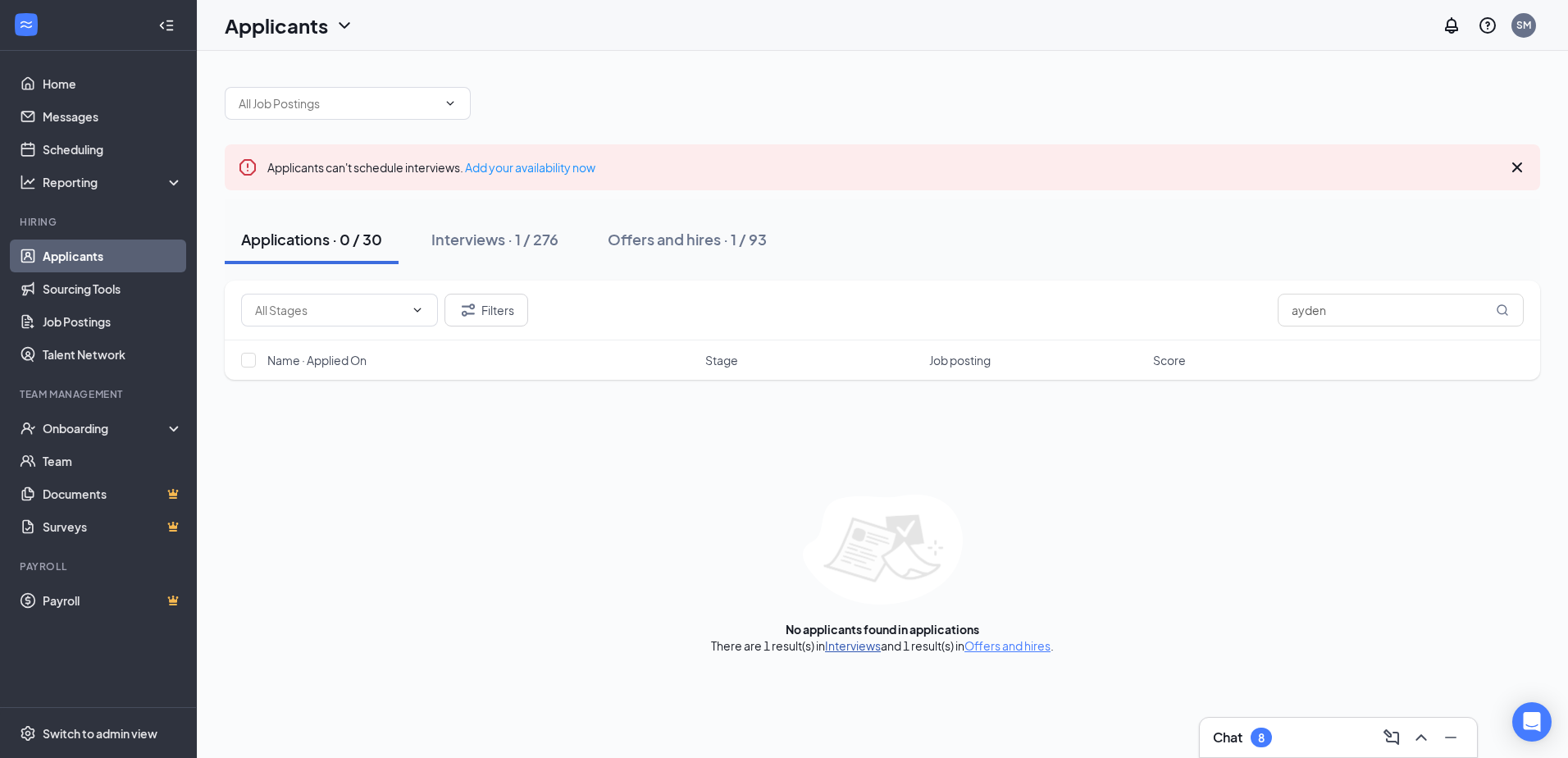
click at [860, 647] on link "Interviews" at bounding box center [853, 645] width 55 height 15
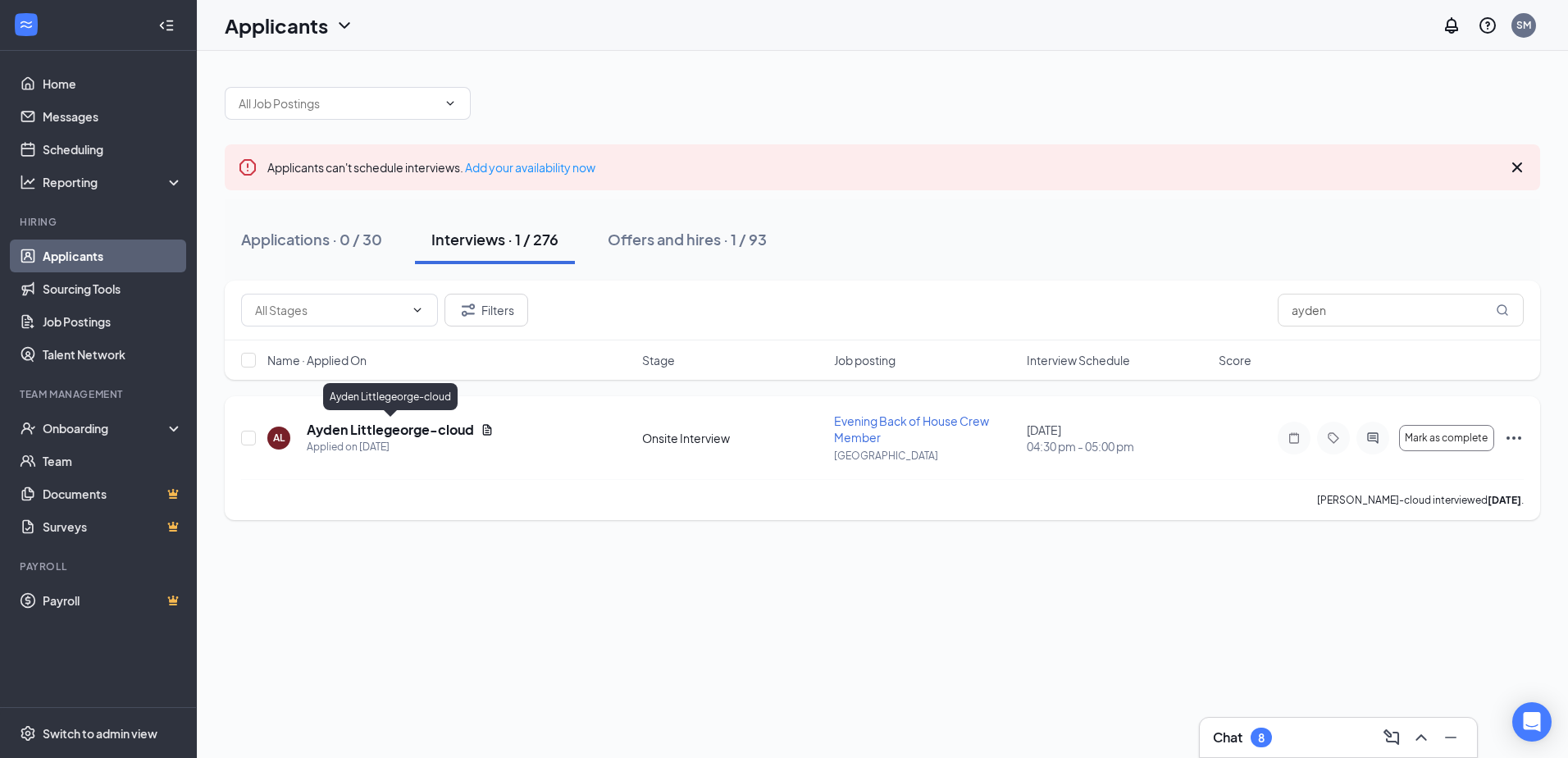
click at [420, 429] on h5 "Ayden Littlegeorge-cloud" at bounding box center [390, 429] width 167 height 18
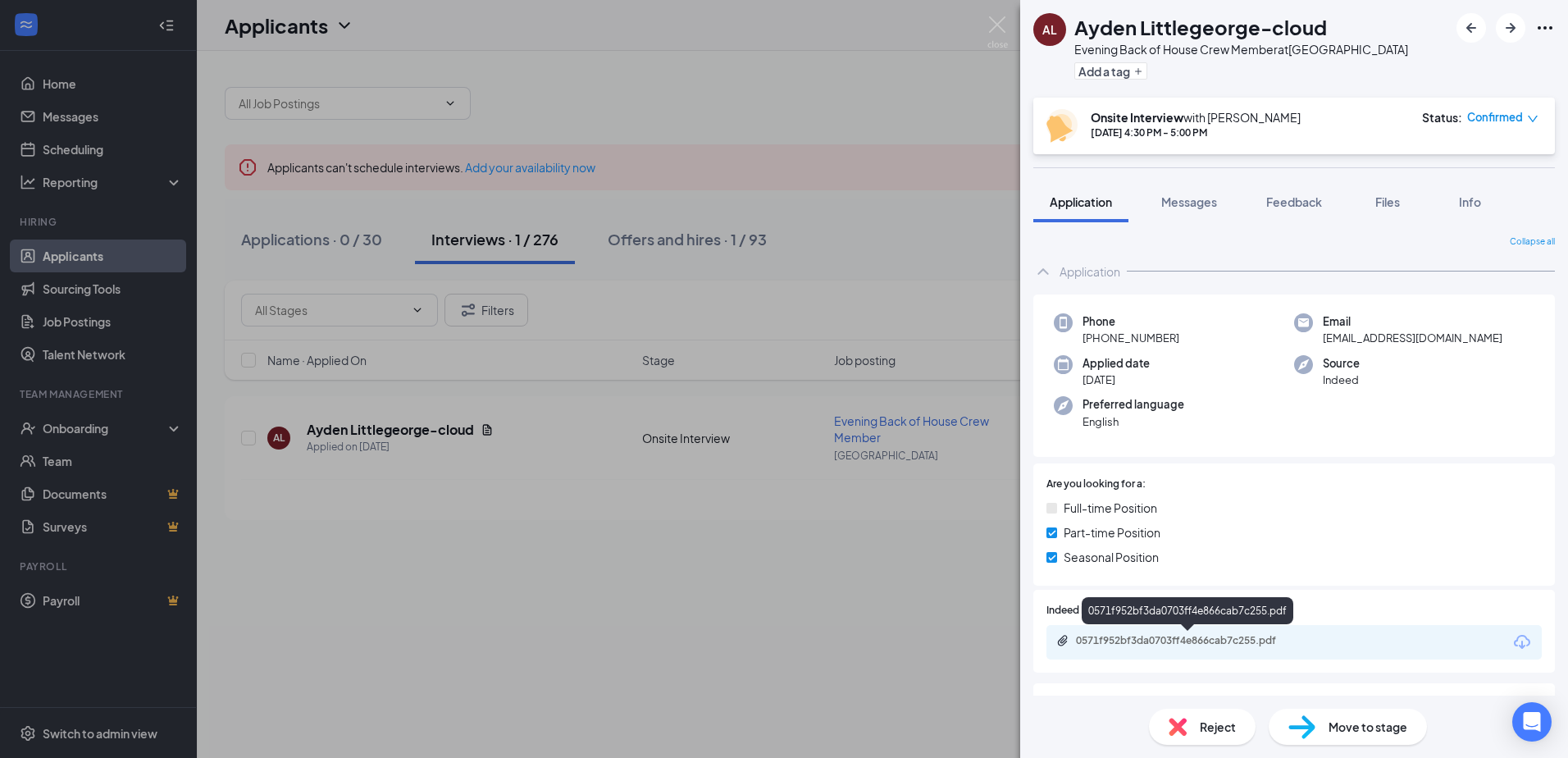
click at [1165, 645] on div "0571f952bf3da0703ff4e866cab7c255.pdf" at bounding box center [1191, 641] width 229 height 13
